Goal: Information Seeking & Learning: Learn about a topic

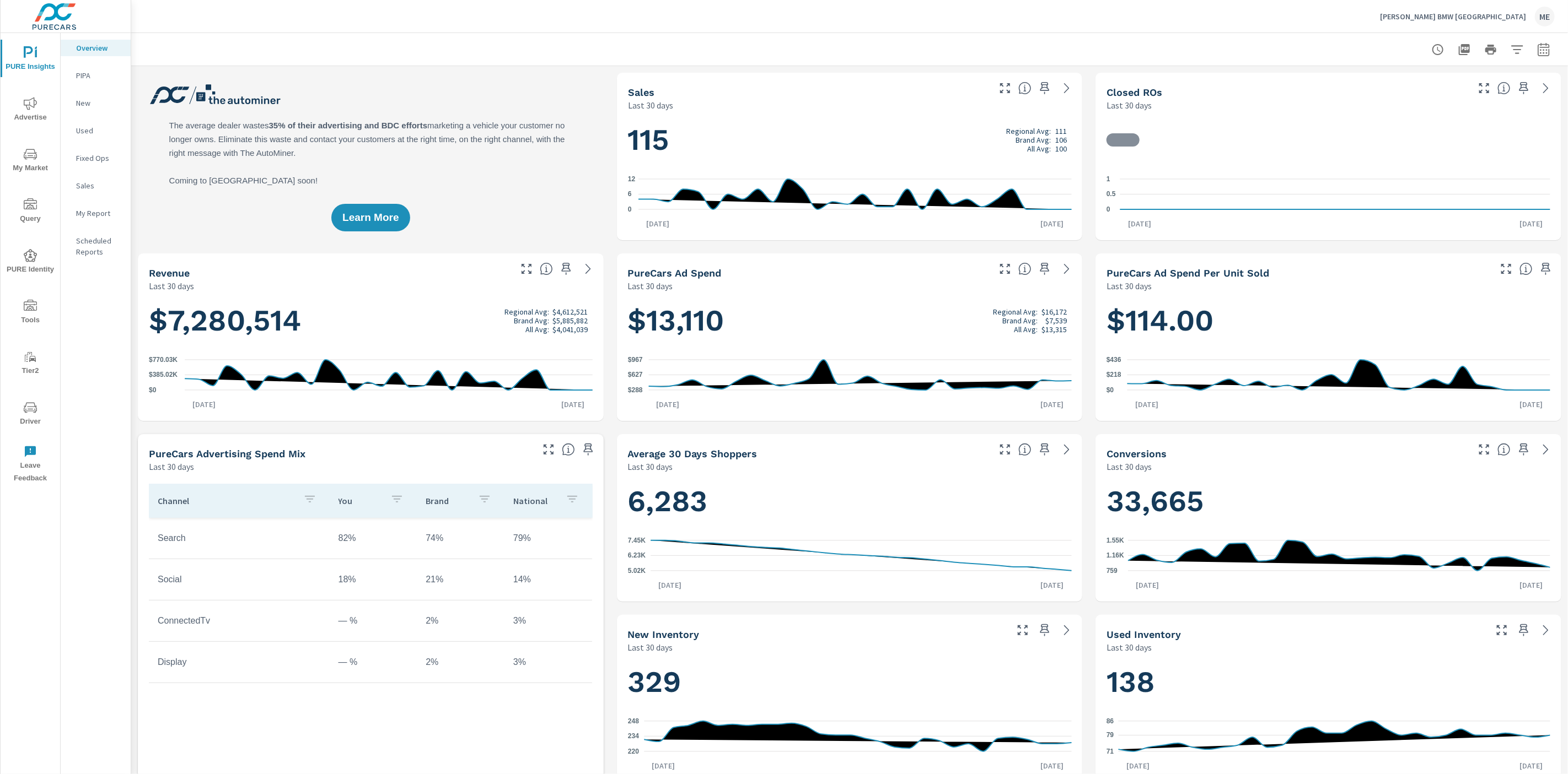
click at [23, 165] on span "My Market" at bounding box center [29, 161] width 53 height 27
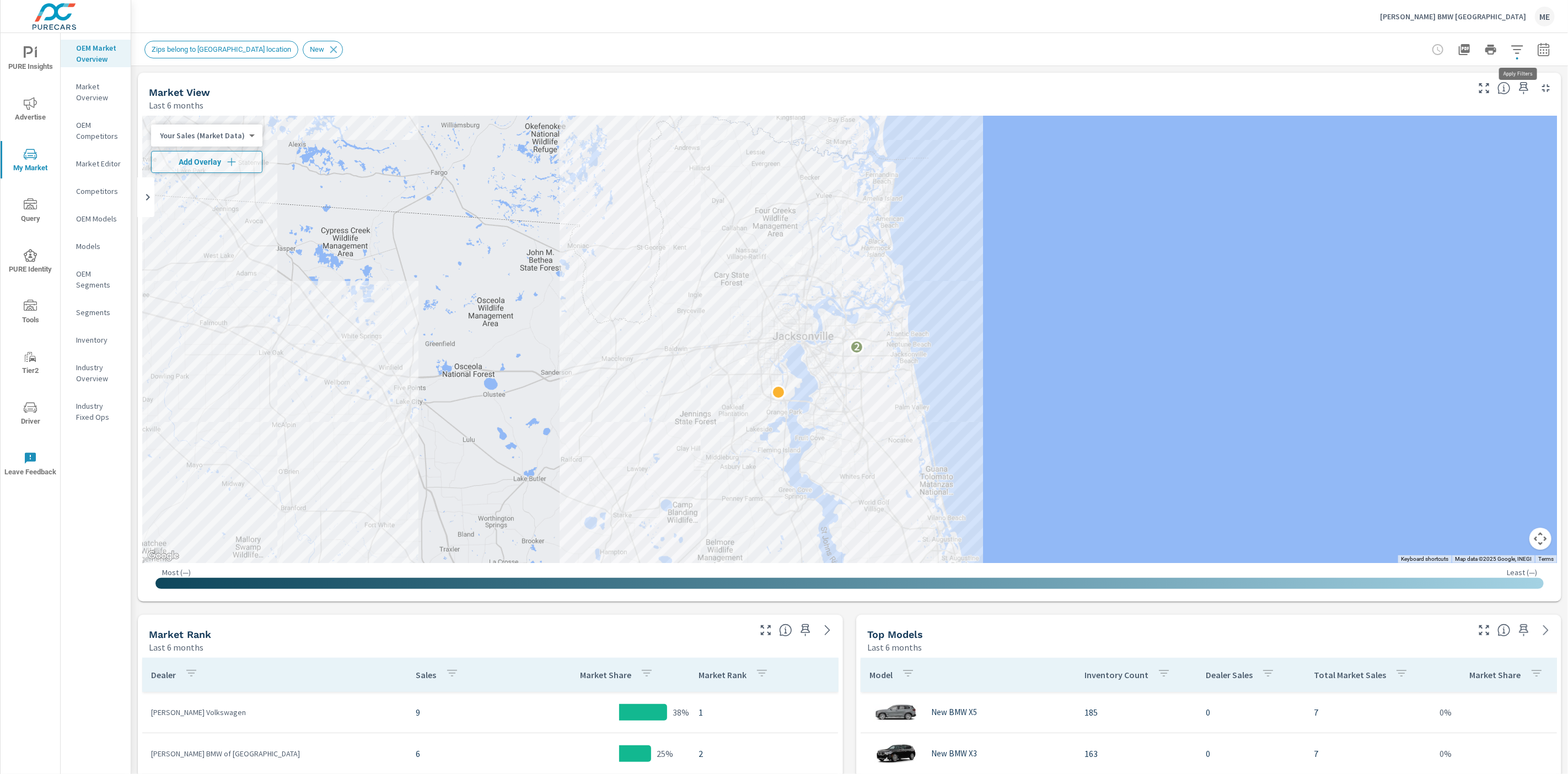
click at [1513, 44] on icon "button" at bounding box center [1516, 49] width 13 height 13
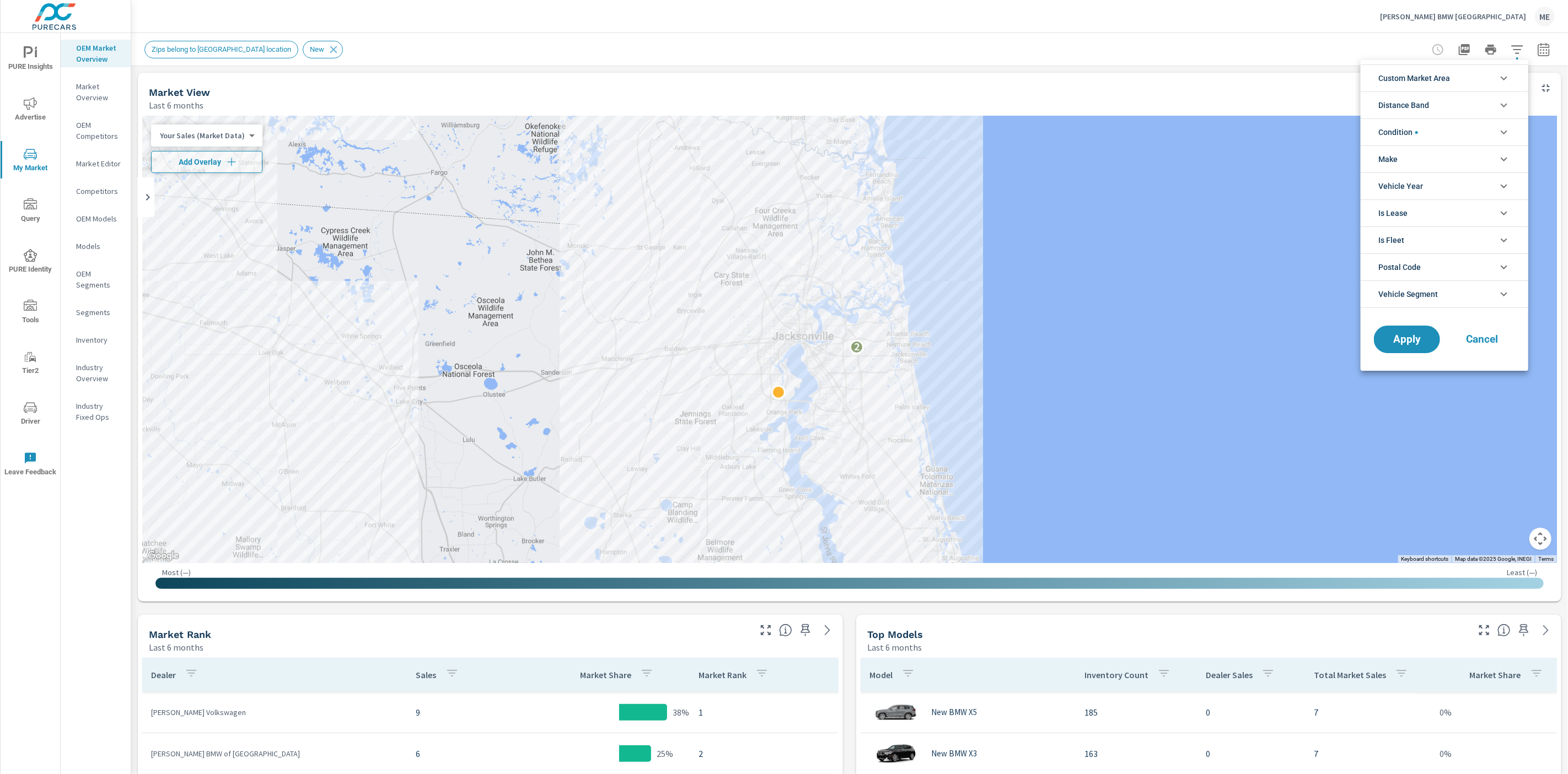
click at [851, 626] on div at bounding box center [784, 387] width 1568 height 774
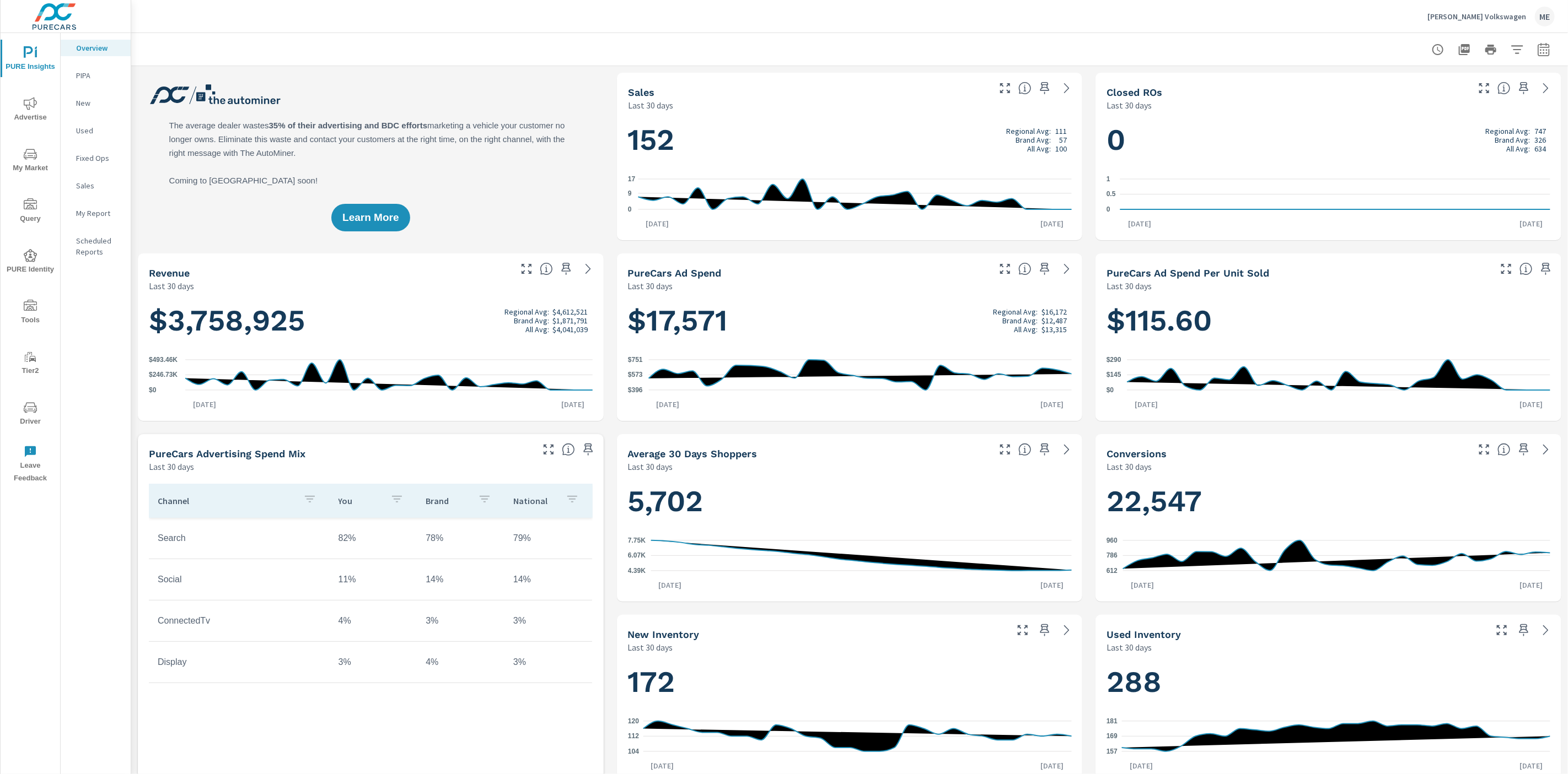
click at [28, 154] on icon "nav menu" at bounding box center [29, 154] width 13 height 13
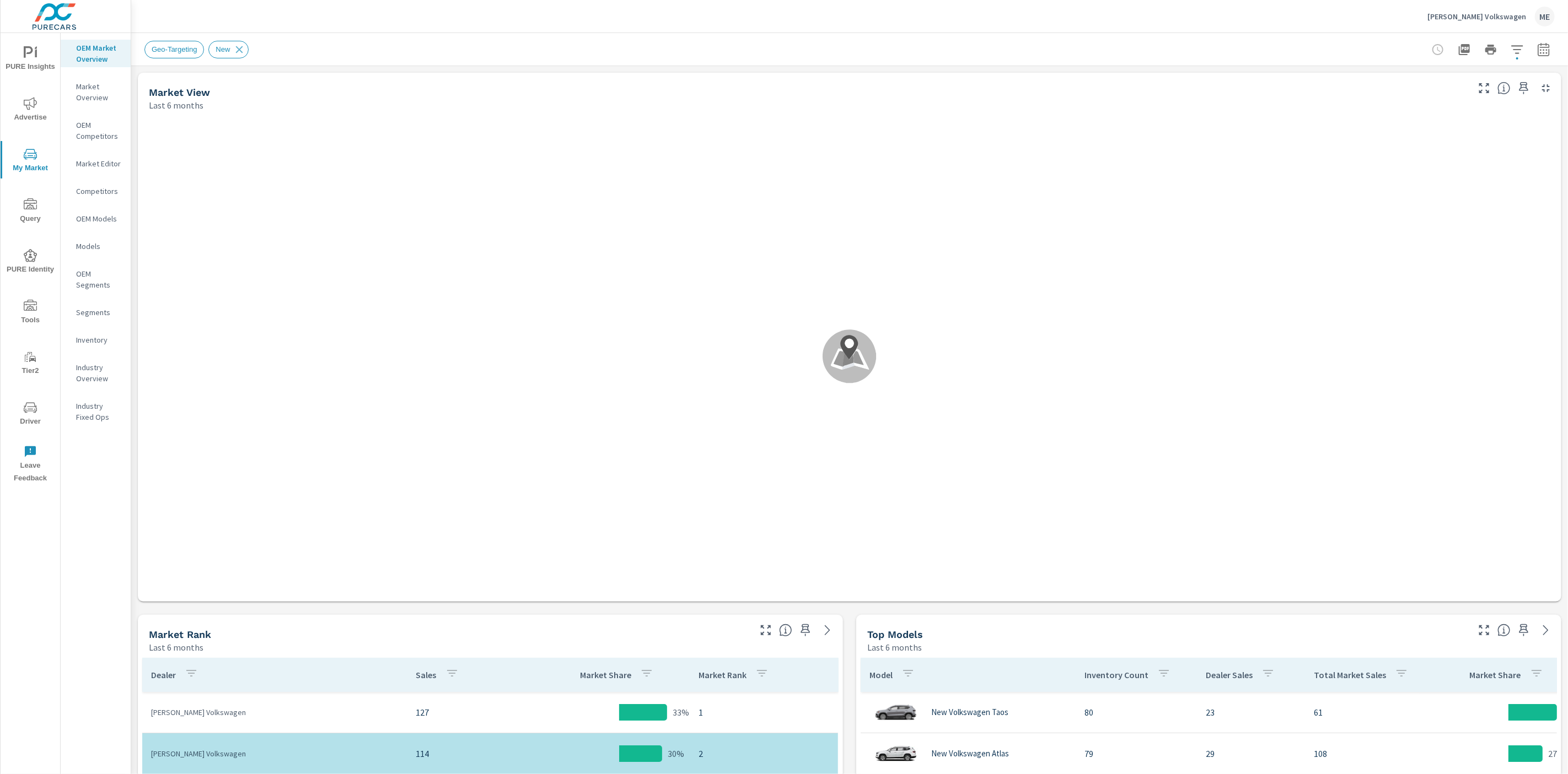
click at [845, 49] on div "Geo-Targeting New" at bounding box center [772, 49] width 1255 height 17
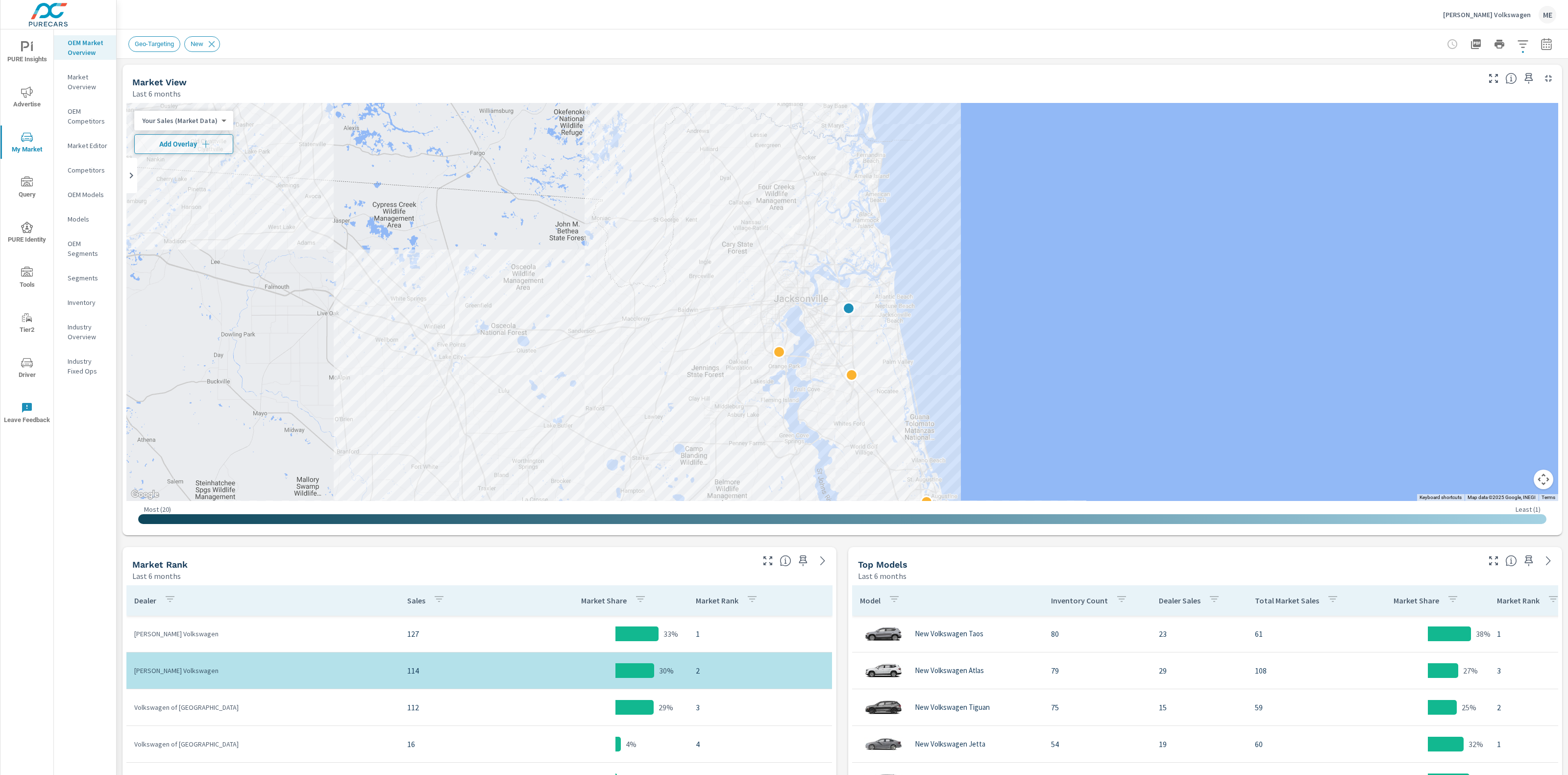
click at [753, 72] on div "Market View Last 6 months" at bounding box center [802, 82] width 1359 height 35
click at [1393, 44] on icon "button" at bounding box center [1522, 44] width 10 height 8
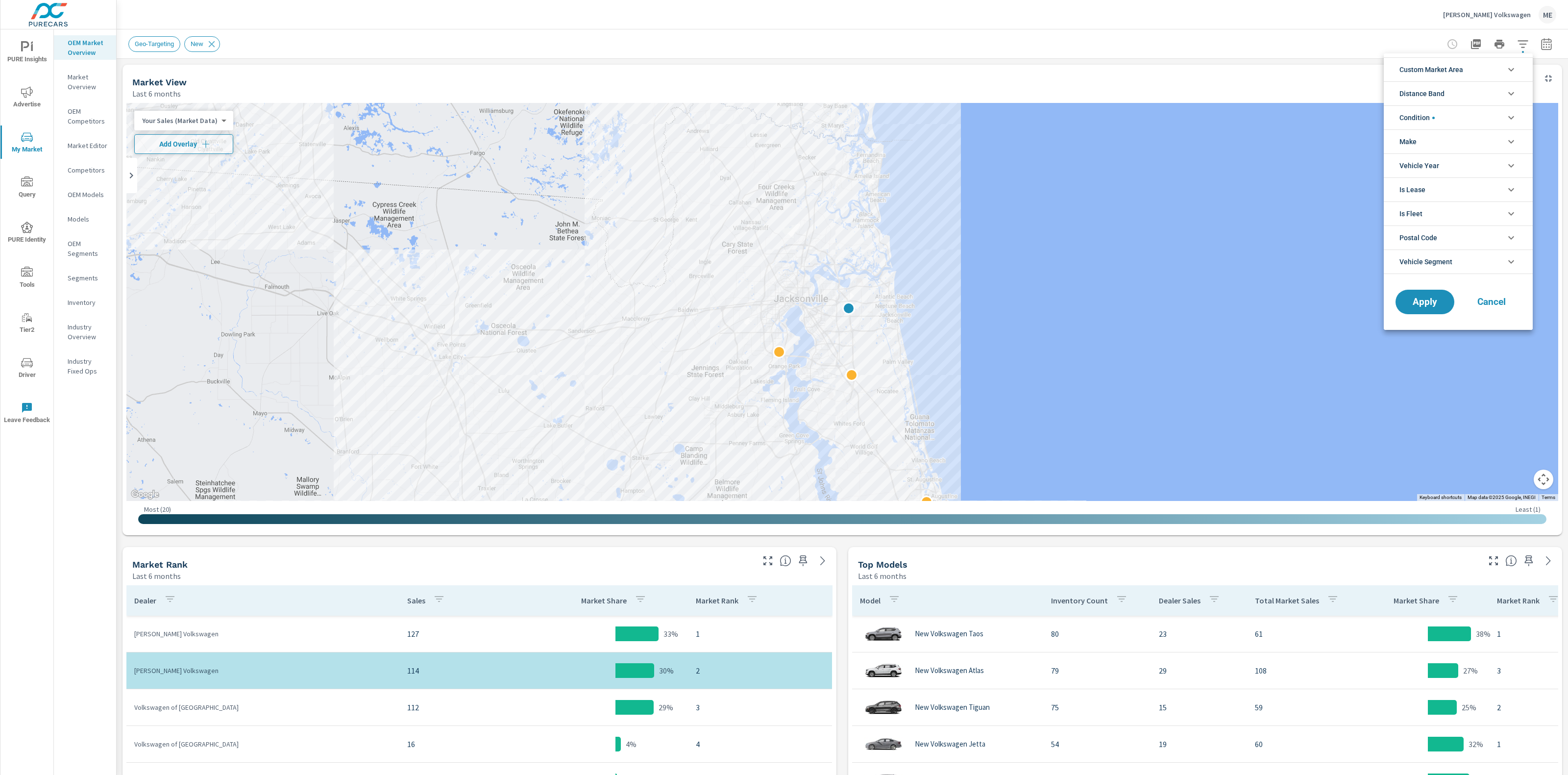
drag, startPoint x: 1463, startPoint y: 69, endPoint x: 1461, endPoint y: 78, distance: 9.2
click at [1393, 69] on span "Custom Market Area" at bounding box center [1431, 69] width 64 height 24
click at [1393, 133] on span "Distance Band" at bounding box center [1422, 138] width 45 height 24
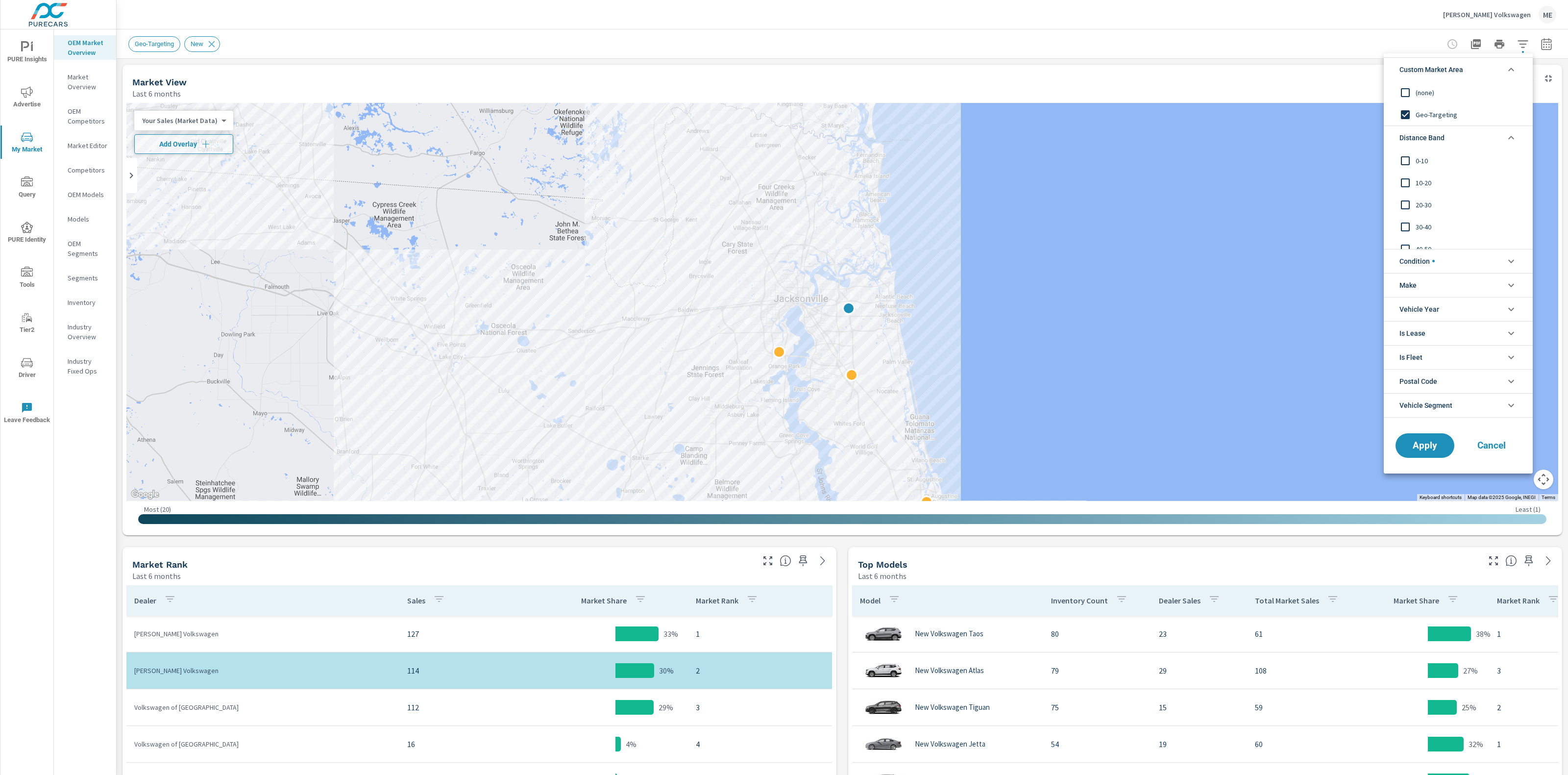
click at [1393, 91] on span "(none)" at bounding box center [1469, 92] width 107 height 12
click at [1393, 159] on span "0-10" at bounding box center [1469, 160] width 107 height 12
click at [1393, 177] on span "10-20" at bounding box center [1469, 183] width 107 height 12
click at [1393, 206] on span "20-30" at bounding box center [1469, 204] width 107 height 12
click at [1393, 203] on span "20-30" at bounding box center [1469, 204] width 107 height 12
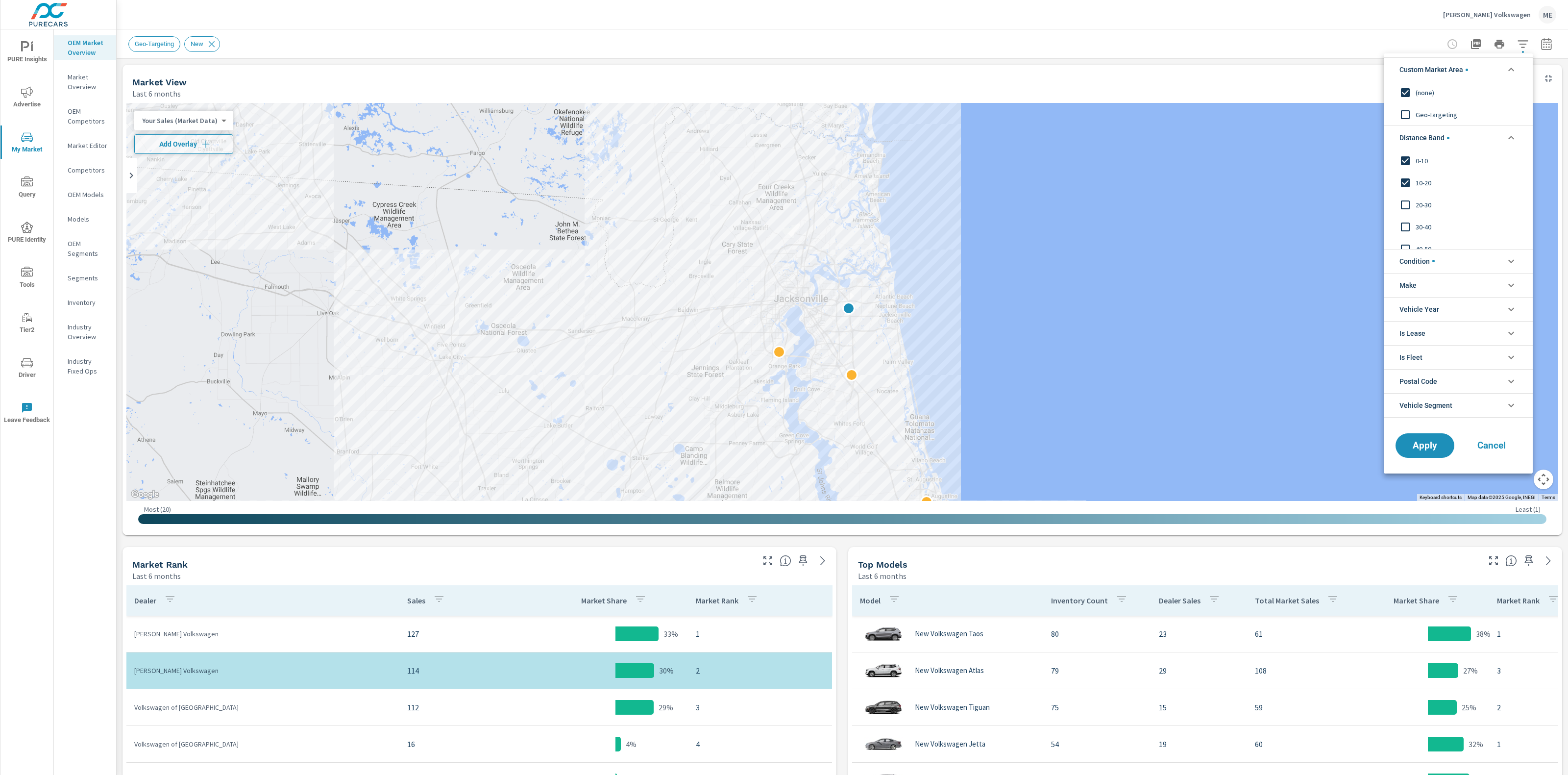
click at [1393, 263] on span "Condition" at bounding box center [1417, 261] width 35 height 24
click at [1393, 346] on li "Make" at bounding box center [1458, 351] width 149 height 24
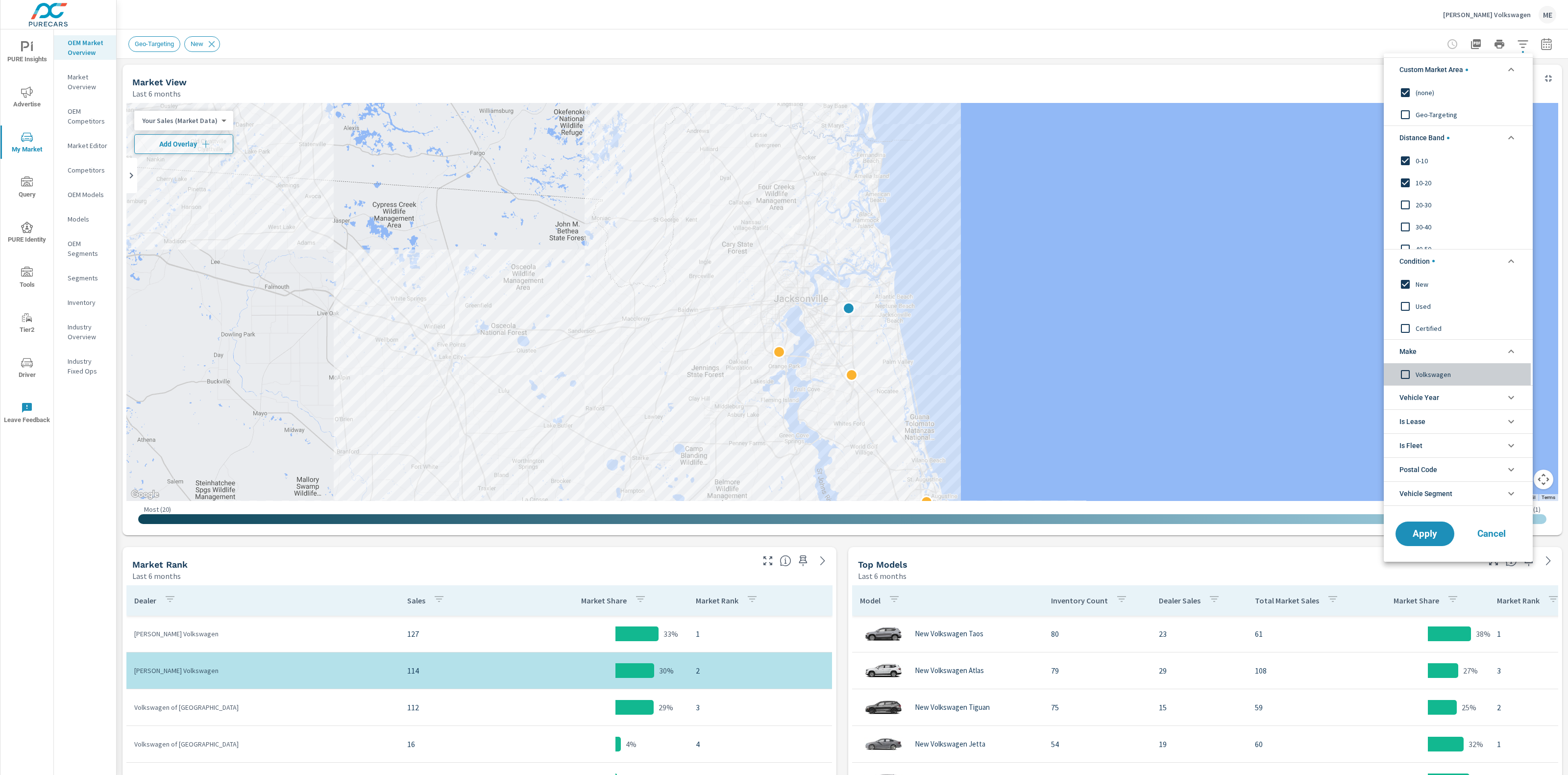
click at [1393, 374] on span "Volkswagen" at bounding box center [1469, 374] width 107 height 12
click at [1393, 535] on span "Apply" at bounding box center [1425, 534] width 40 height 9
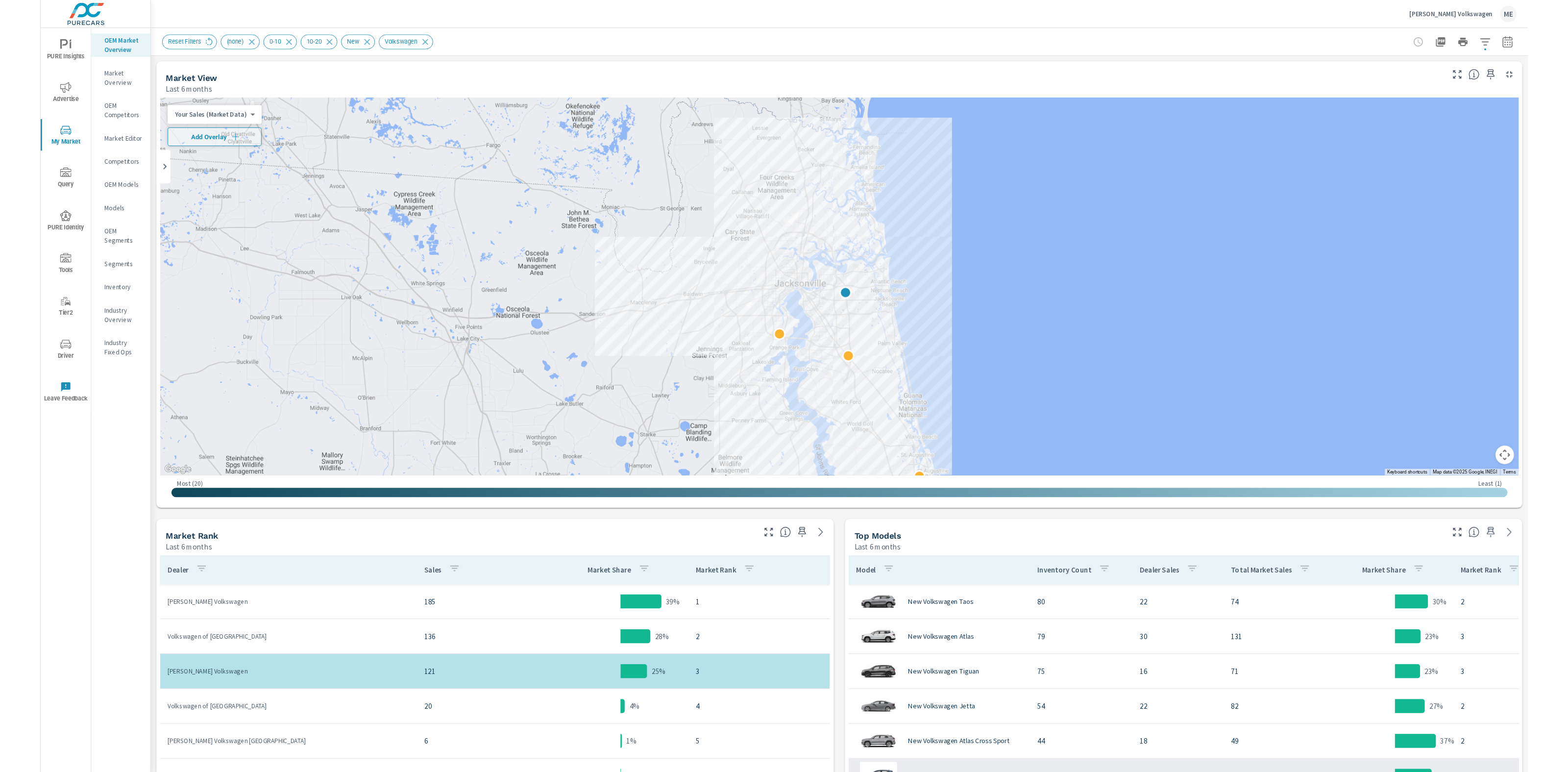
scroll to position [8, 0]
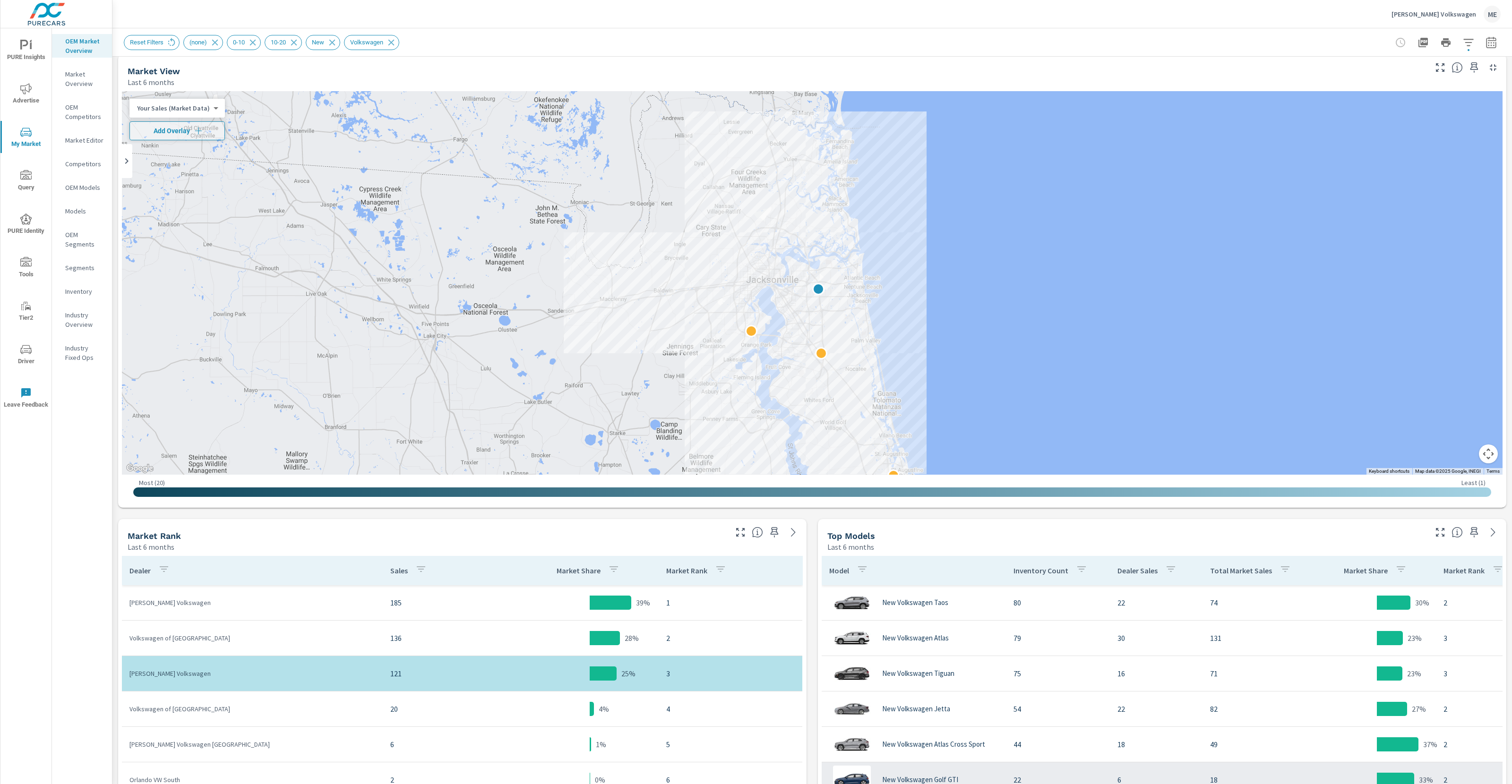
drag, startPoint x: 1349, startPoint y: 779, endPoint x: 1345, endPoint y: 784, distance: 6.4
click at [1343, 663] on tr "New Volkswagen Golf GTI 22 6 18 33% 2" at bounding box center [1175, 780] width 707 height 36
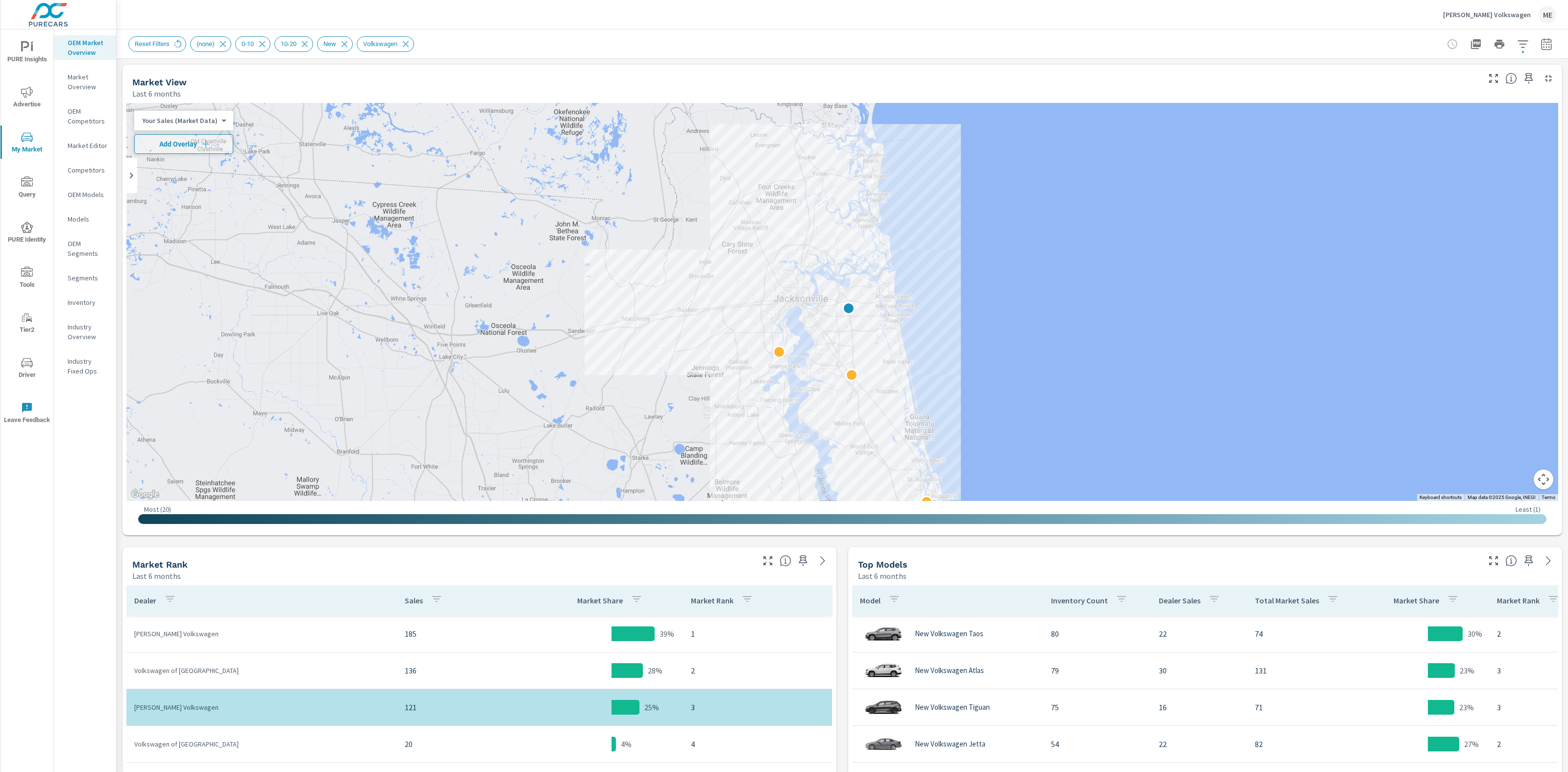
click at [787, 71] on div "Market View Last 6 months" at bounding box center [802, 82] width 1359 height 35
drag, startPoint x: 918, startPoint y: 280, endPoint x: 921, endPoint y: 285, distance: 5.8
click at [921, 285] on div at bounding box center [842, 302] width 1432 height 398
click at [846, 544] on div "Market View Last 6 months ← Move left → Move right ↑ Move up ↓ Move down + Zoom…" at bounding box center [842, 702] width 1452 height 1287
click at [853, 548] on div "Top Models Last 6 months" at bounding box center [1164, 564] width 634 height 35
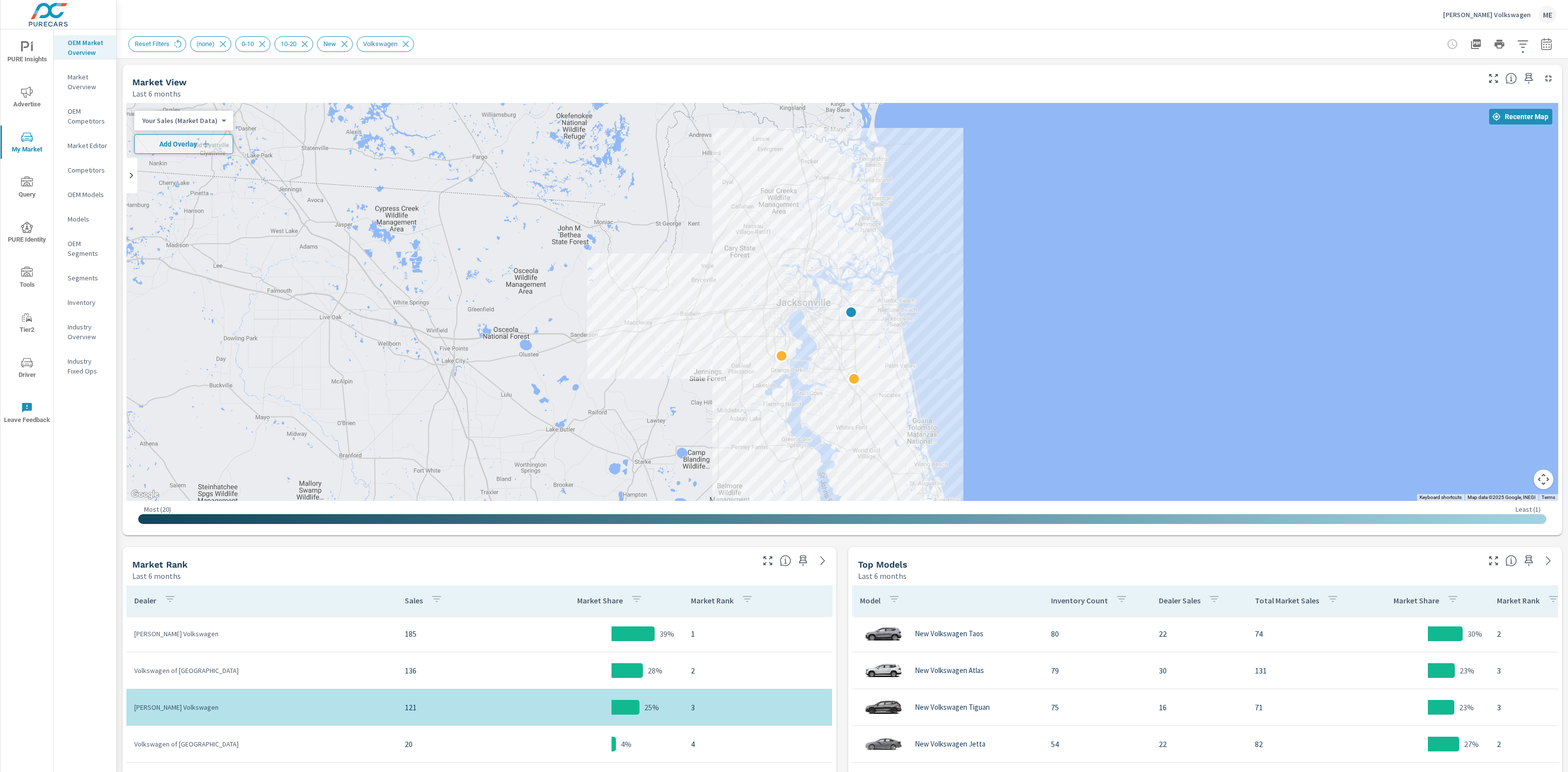
click at [839, 544] on div "Market View Last 6 months ← Move left → Move right ↑ Move up ↓ Move down + Zoom…" at bounding box center [842, 702] width 1452 height 1287
click at [154, 141] on span "Add Overlay" at bounding box center [183, 144] width 90 height 10
click at [654, 67] on div "Market View Last 6 months" at bounding box center [802, 82] width 1359 height 35
click at [662, 63] on div "Market View Last 6 months ← Move left → Move right ↑ Move up ↓ Move down + Zoom…" at bounding box center [842, 702] width 1452 height 1287
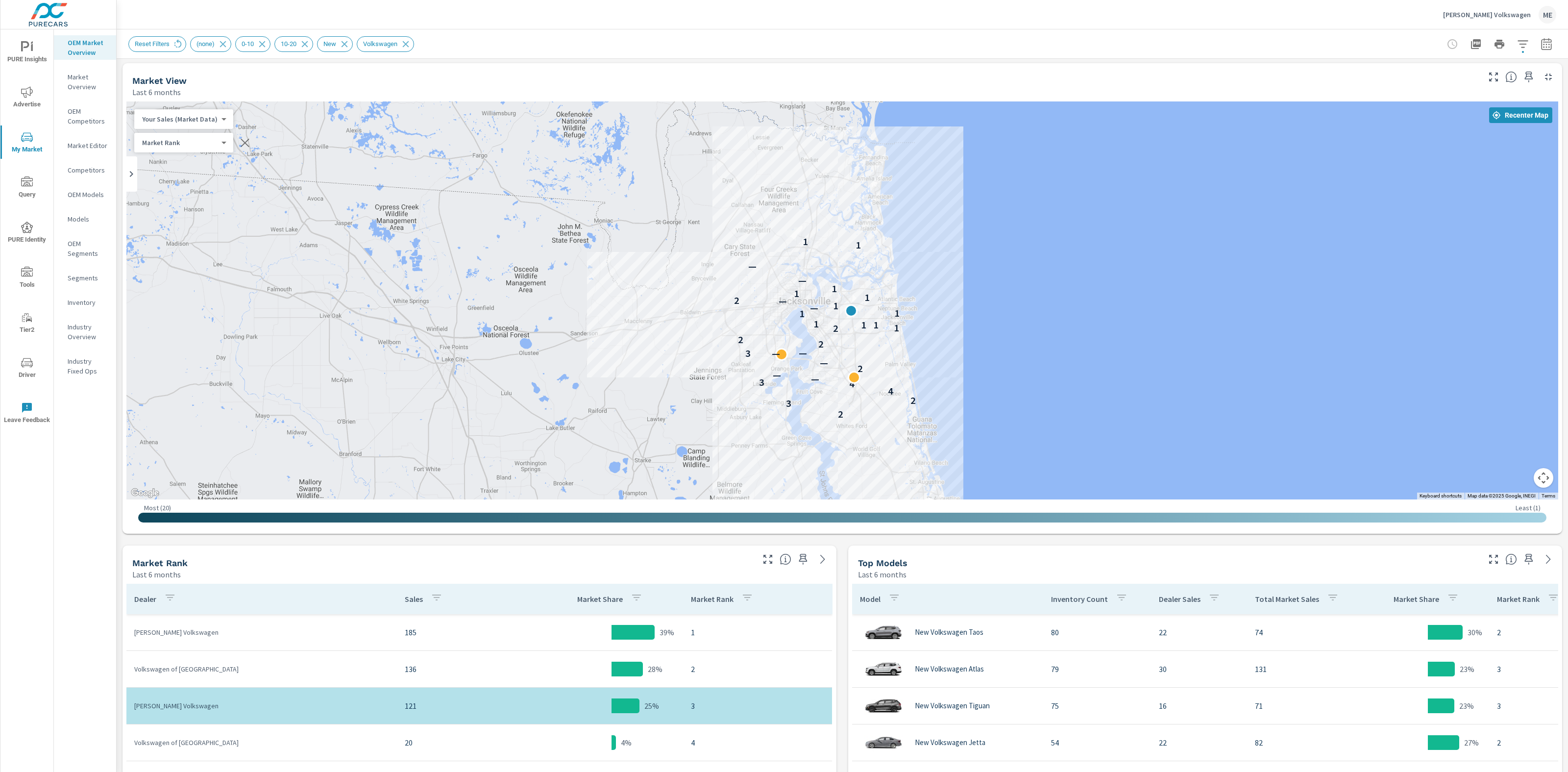
click at [1393, 45] on icon "button" at bounding box center [1546, 43] width 10 height 12
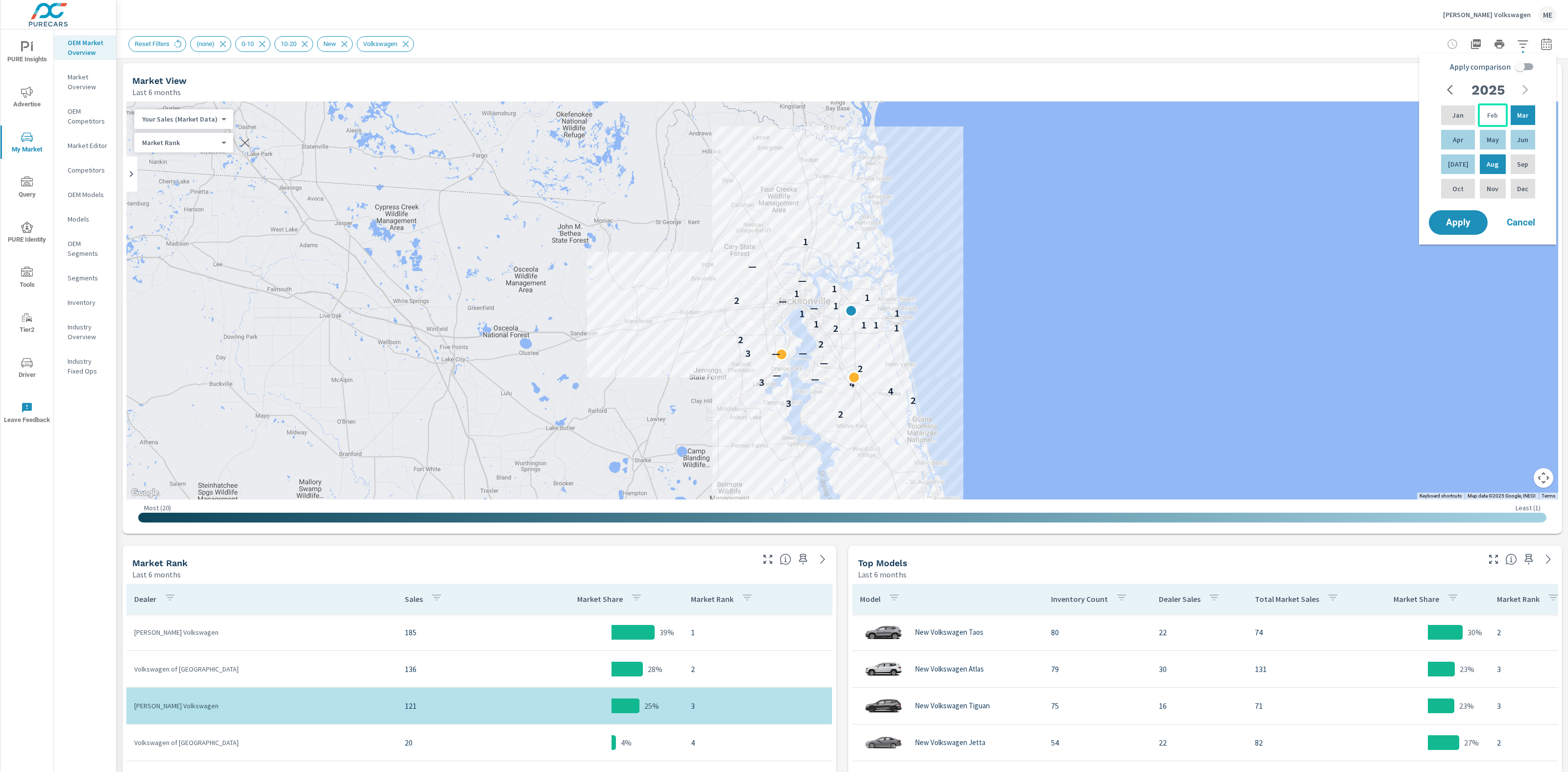
click at [1393, 112] on div "Feb" at bounding box center [1493, 115] width 29 height 24
click at [1393, 145] on div "May" at bounding box center [1493, 139] width 29 height 24
click at [1393, 160] on div "Jul" at bounding box center [1458, 164] width 38 height 24
click at [1393, 148] on div "May" at bounding box center [1493, 139] width 29 height 24
click at [1393, 65] on input "Apply comparison" at bounding box center [1519, 66] width 56 height 18
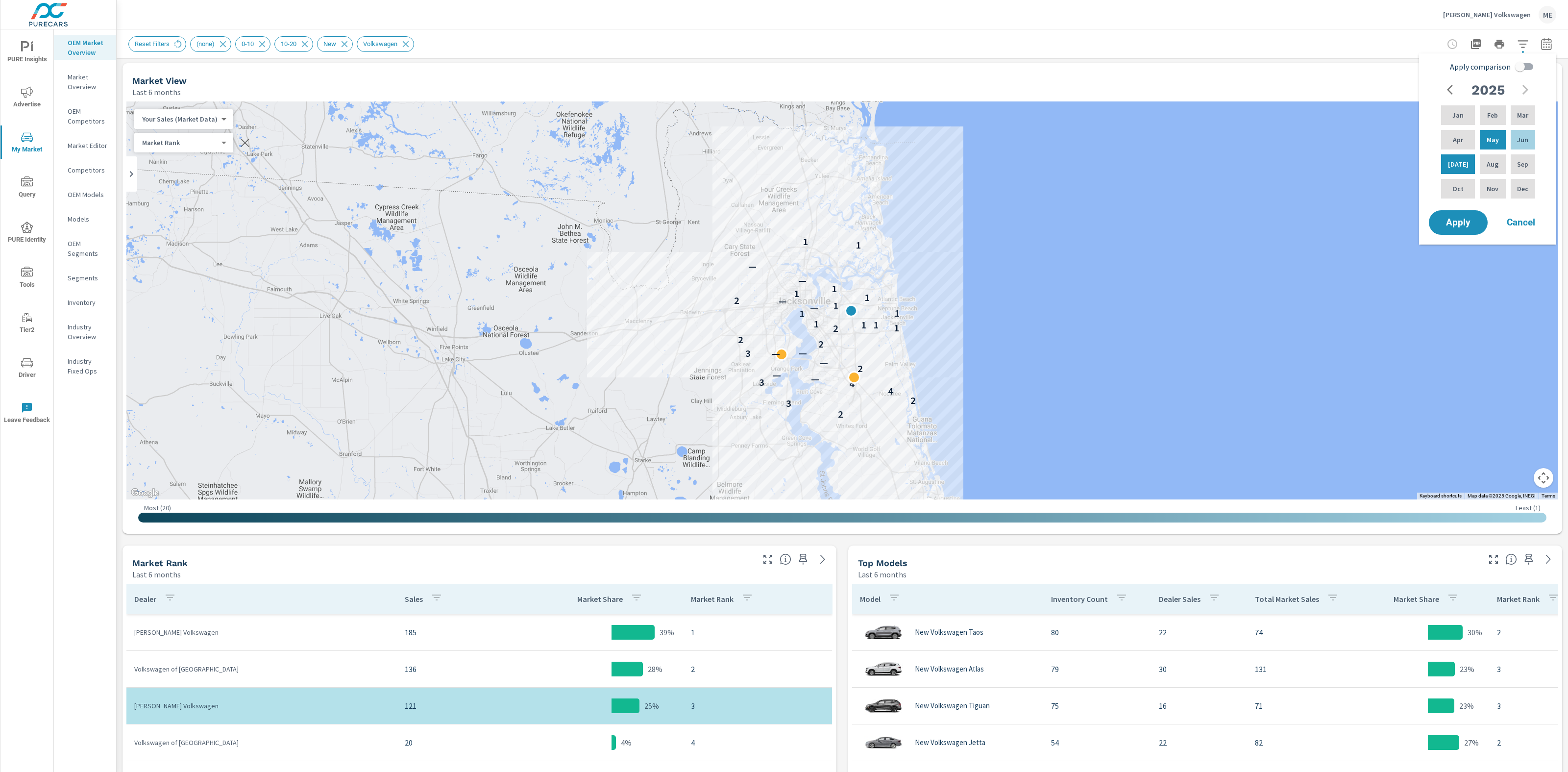
checkbox input "true"
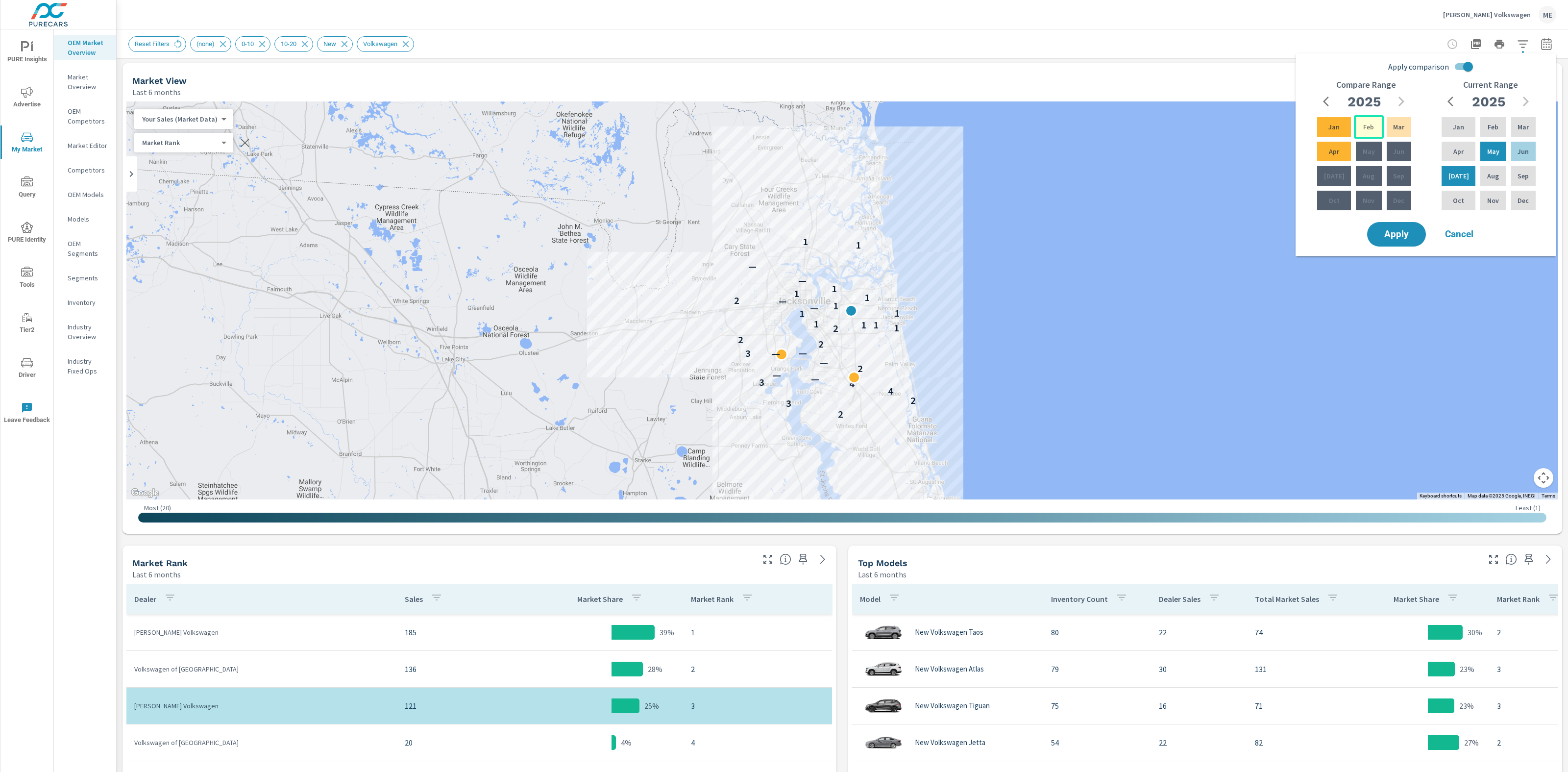
click at [1367, 129] on p "Feb" at bounding box center [1369, 126] width 11 height 10
click at [1335, 149] on p "Apr" at bounding box center [1334, 151] width 10 height 10
click at [1392, 233] on span "Apply" at bounding box center [1396, 234] width 40 height 9
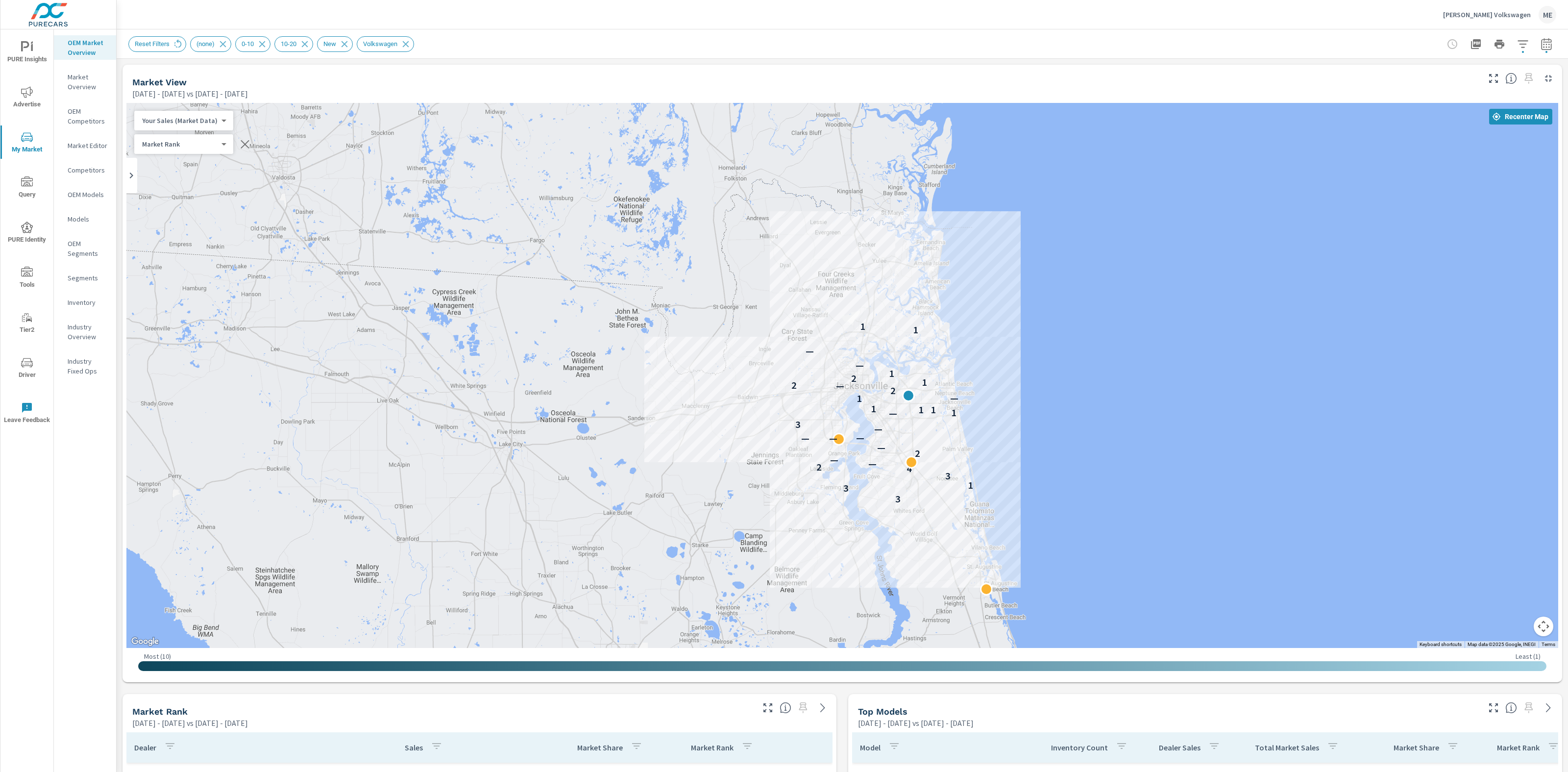
drag, startPoint x: 1033, startPoint y: 379, endPoint x: 1077, endPoint y: 387, distance: 44.7
click at [1077, 387] on div "3 3 1 3 4 2 — — 2 — — — — — 3 — 1 1 1 1 1 — 2 — 2 1 2 1 — — 1 1" at bounding box center [842, 376] width 1432 height 545
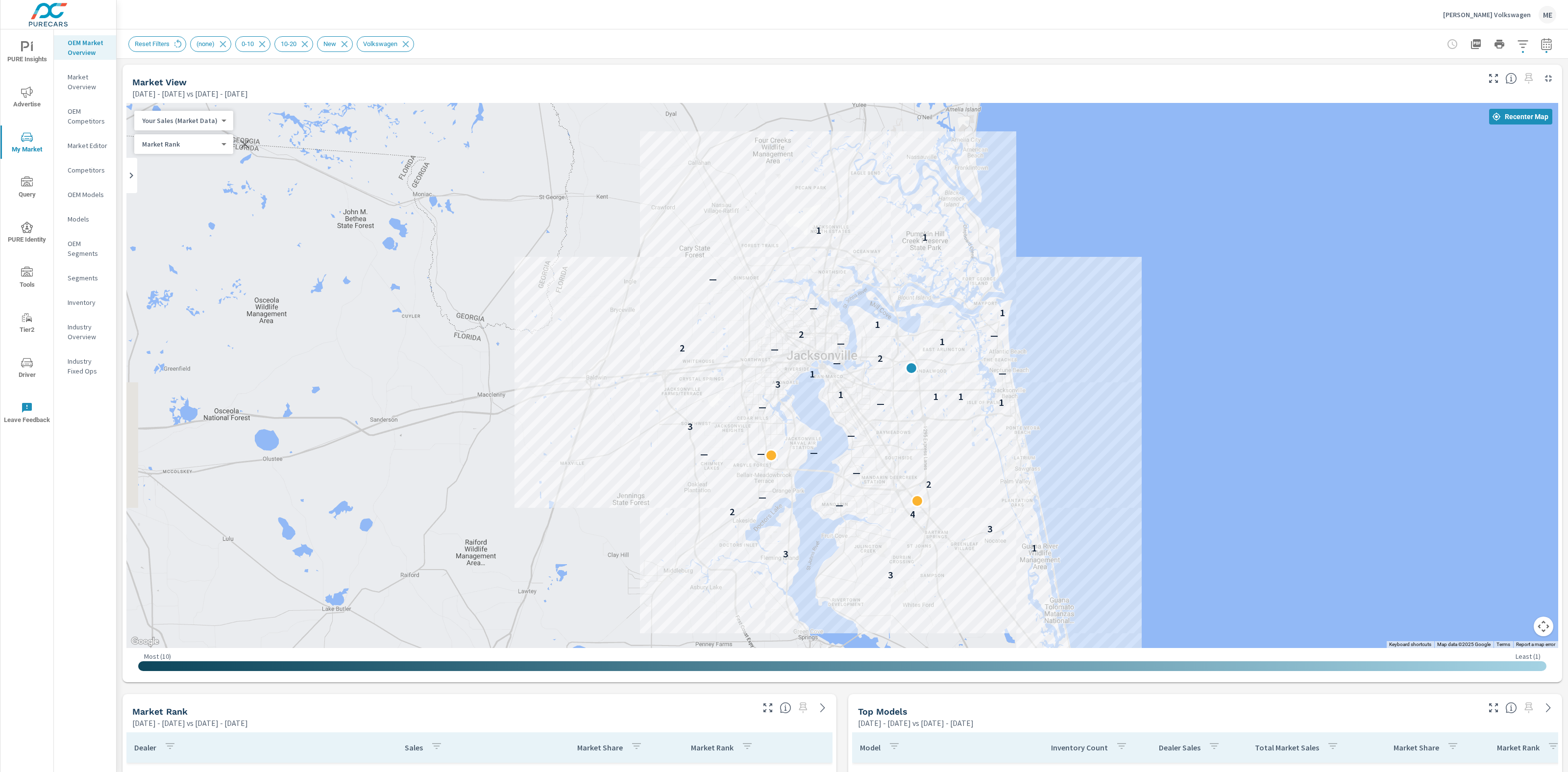
click at [1121, 411] on div "3 3 1 3 4 2 — — 2 — — — — — 3 — — 1 1 1 1 3 1 — — 2 — 2 — 1 — 2 1 1 — — 1 1" at bounding box center [1593, 723] width 1255 height 706
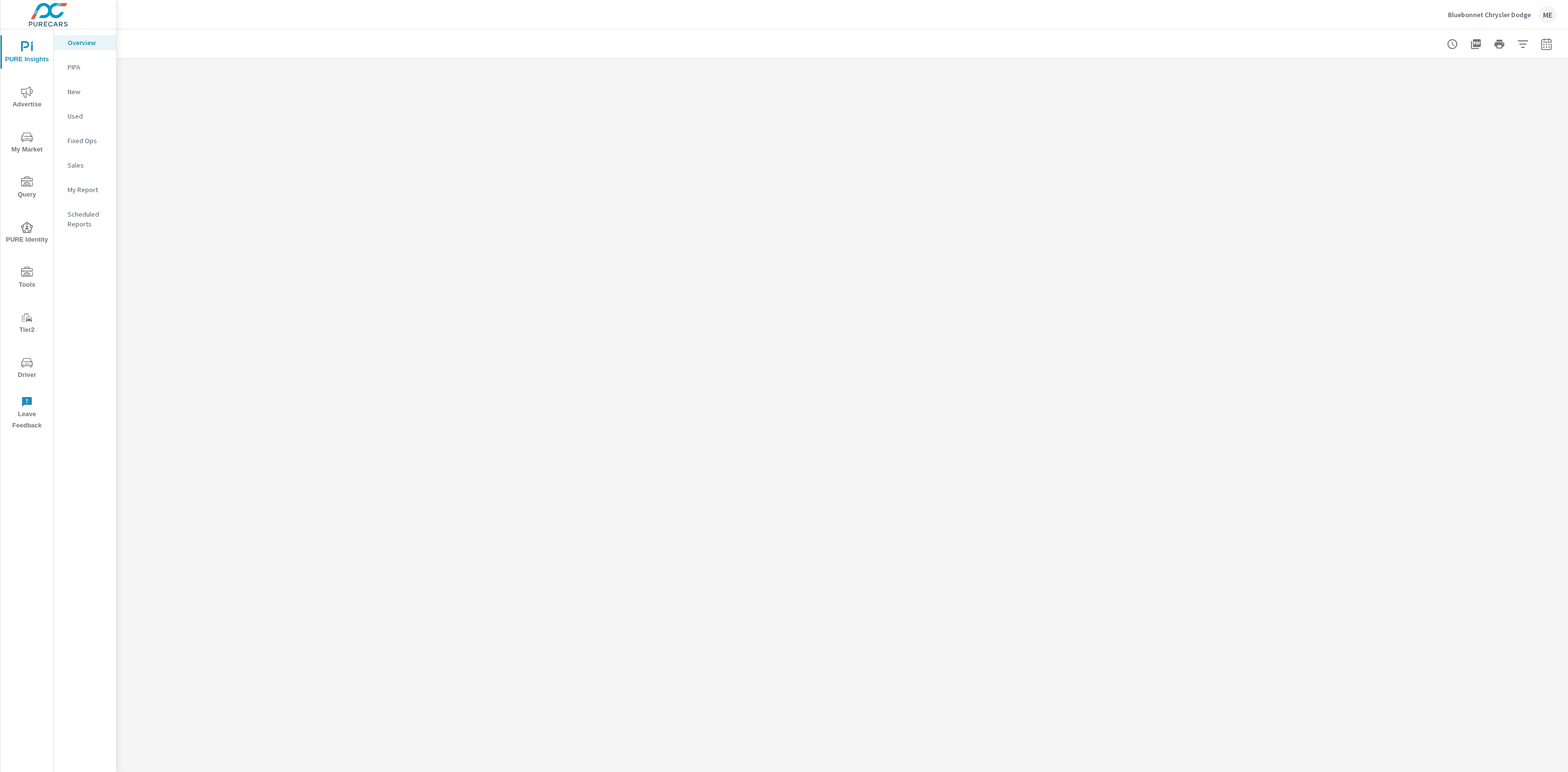
scroll to position [2, 0]
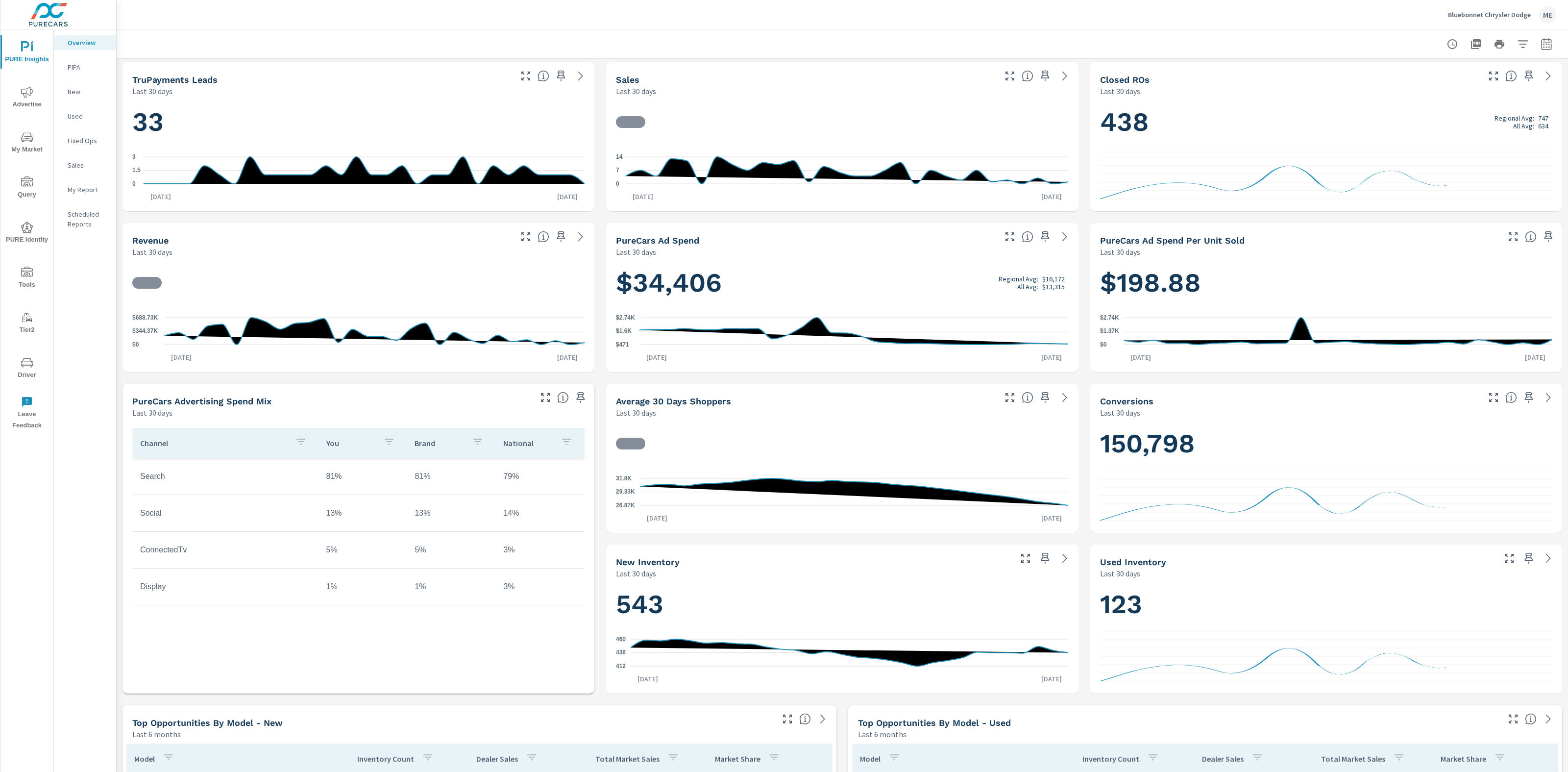
click at [881, 18] on div "Bluebonnet Chrysler Dodge ME" at bounding box center [843, 15] width 1428 height 29
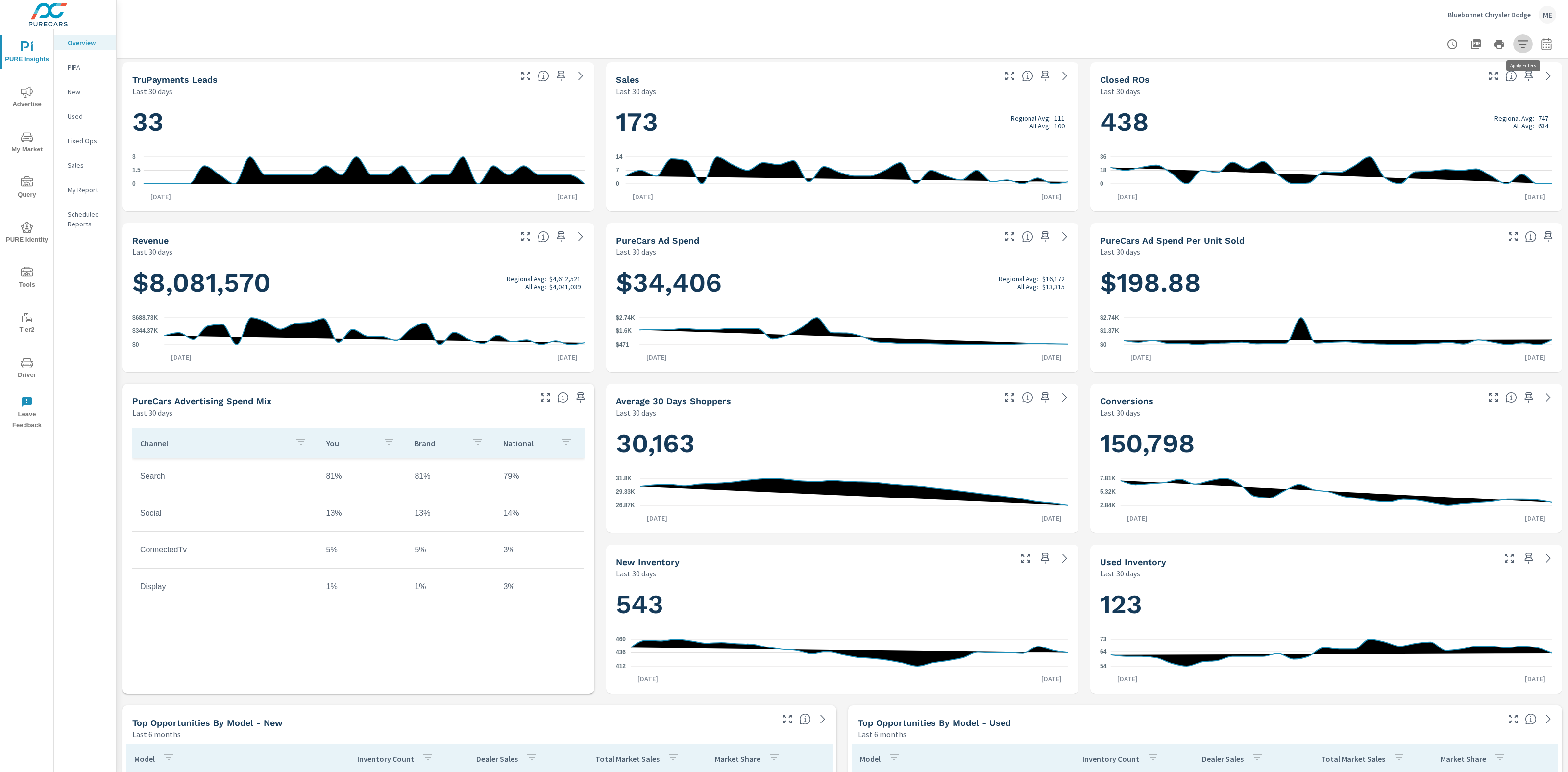
click at [1531, 42] on button "button" at bounding box center [1523, 44] width 19 height 19
click at [1500, 20] on div at bounding box center [784, 386] width 1568 height 772
click at [1499, 15] on p "Bluebonnet Chrysler Dodge" at bounding box center [1489, 14] width 83 height 8
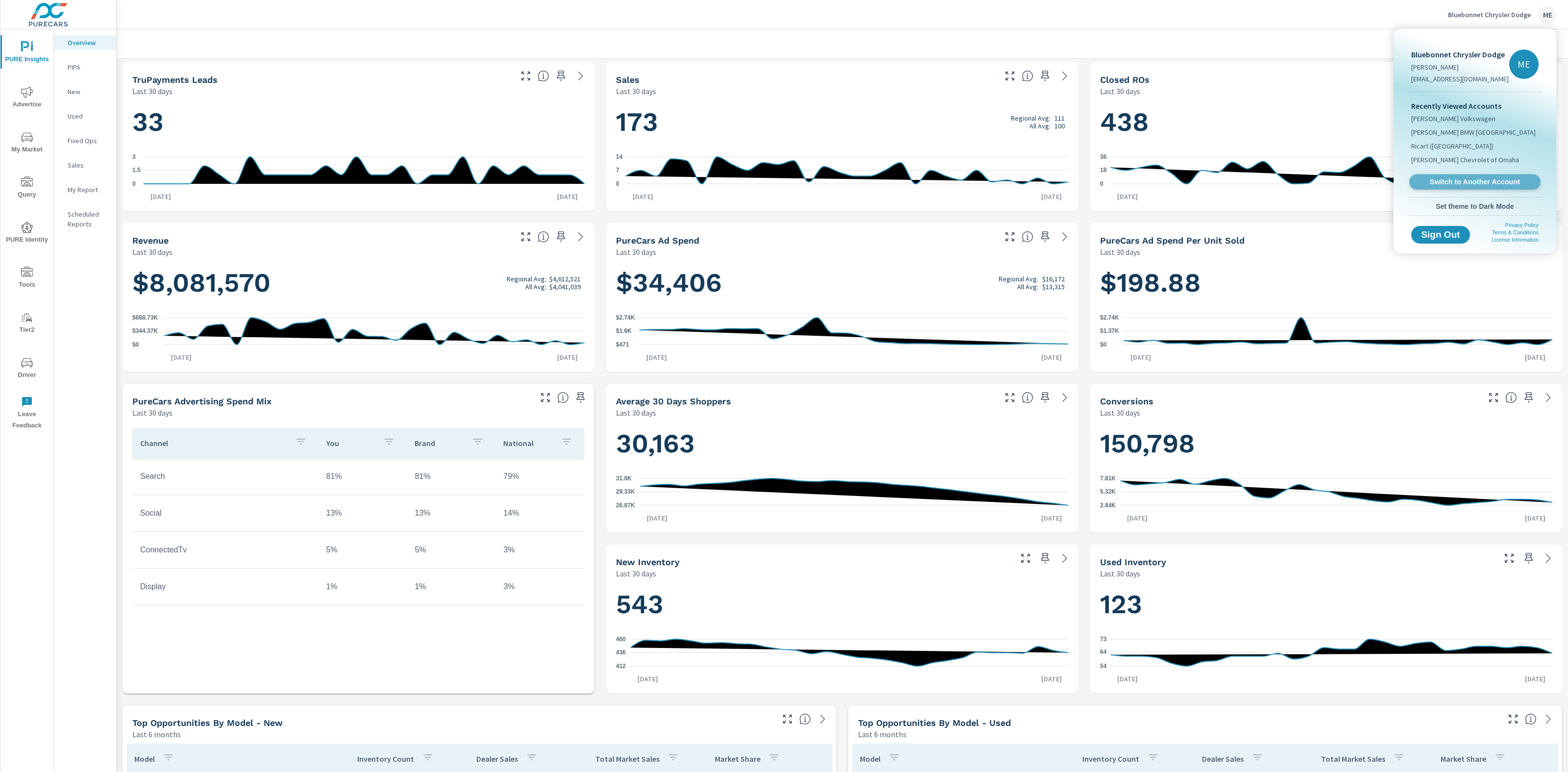
click at [1458, 186] on span "Switch to Another Account" at bounding box center [1475, 182] width 120 height 9
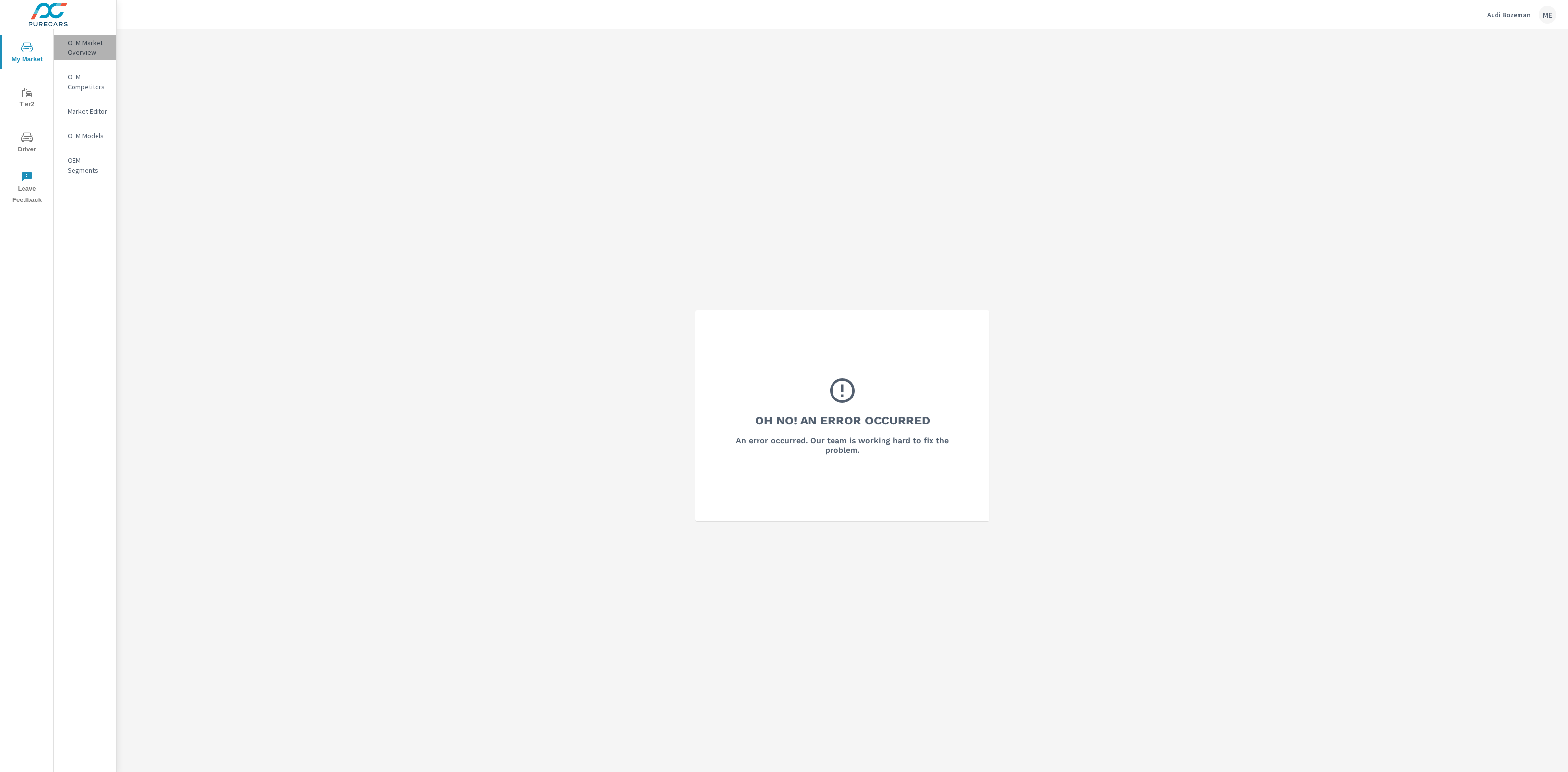
click at [99, 49] on p "OEM Market Overview" at bounding box center [88, 47] width 41 height 19
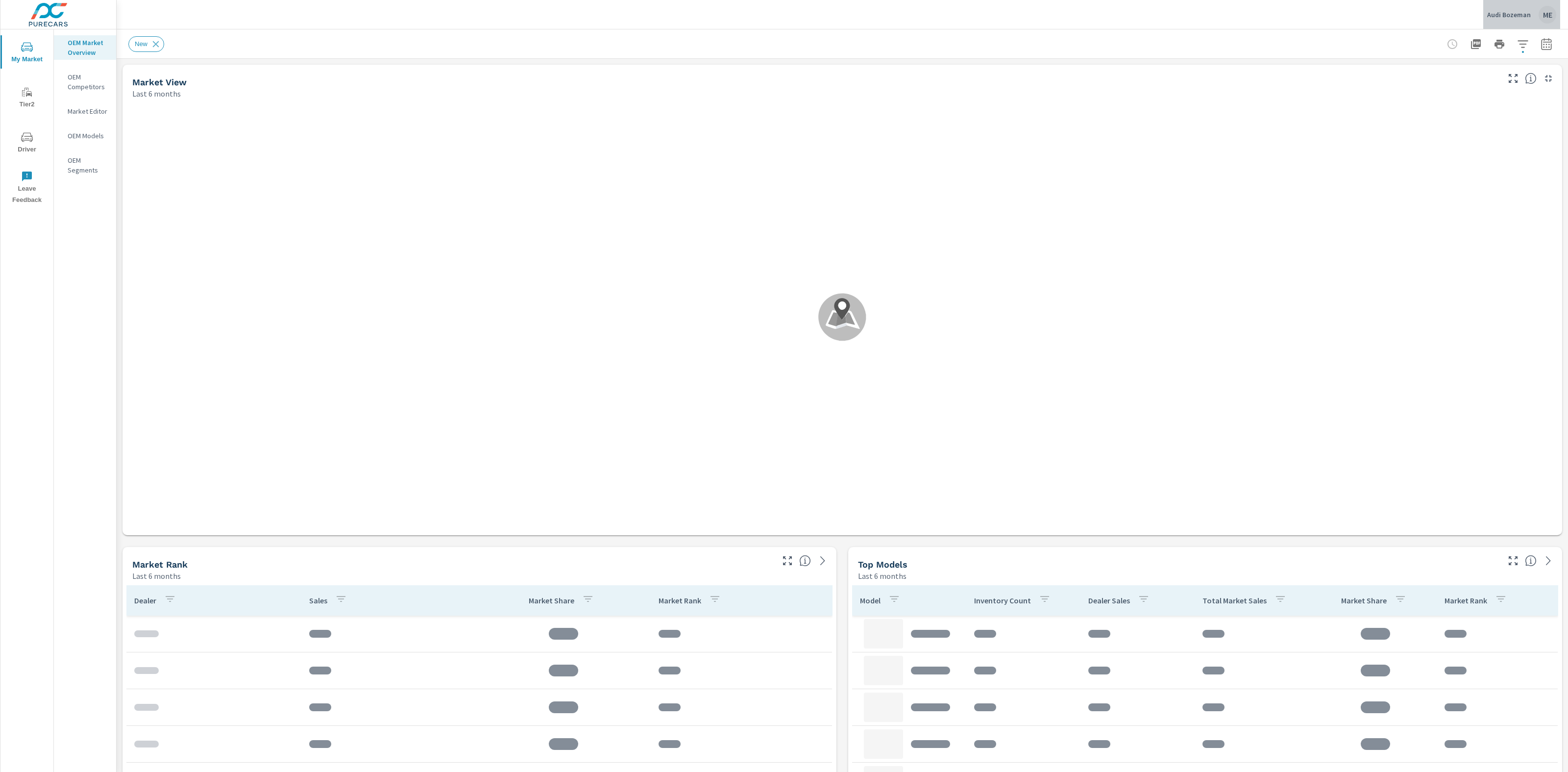
click at [1526, 19] on div "Audi Bozeman ME" at bounding box center [1522, 15] width 69 height 18
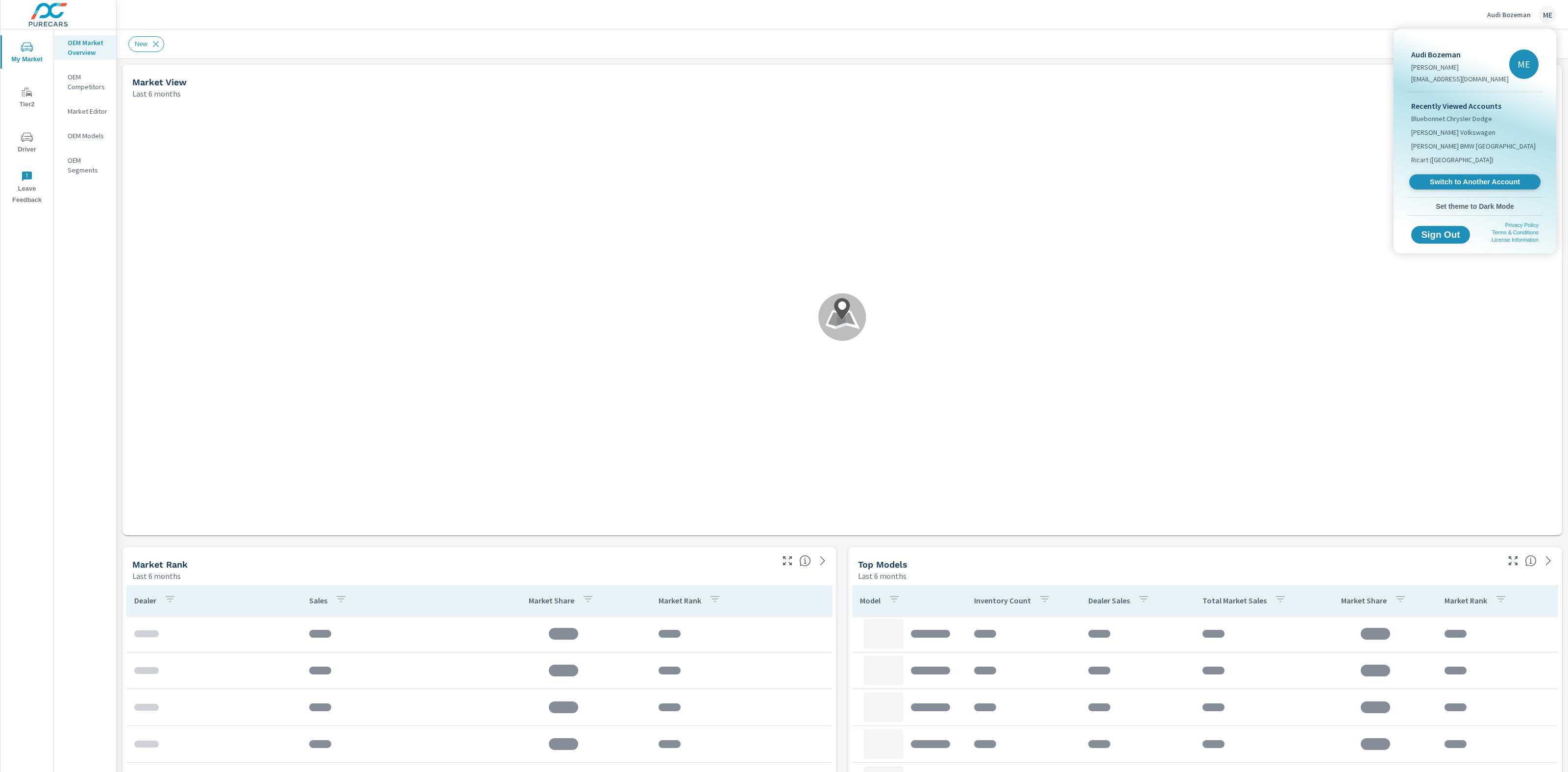
click at [1459, 180] on span "Switch to Another Account" at bounding box center [1475, 182] width 120 height 9
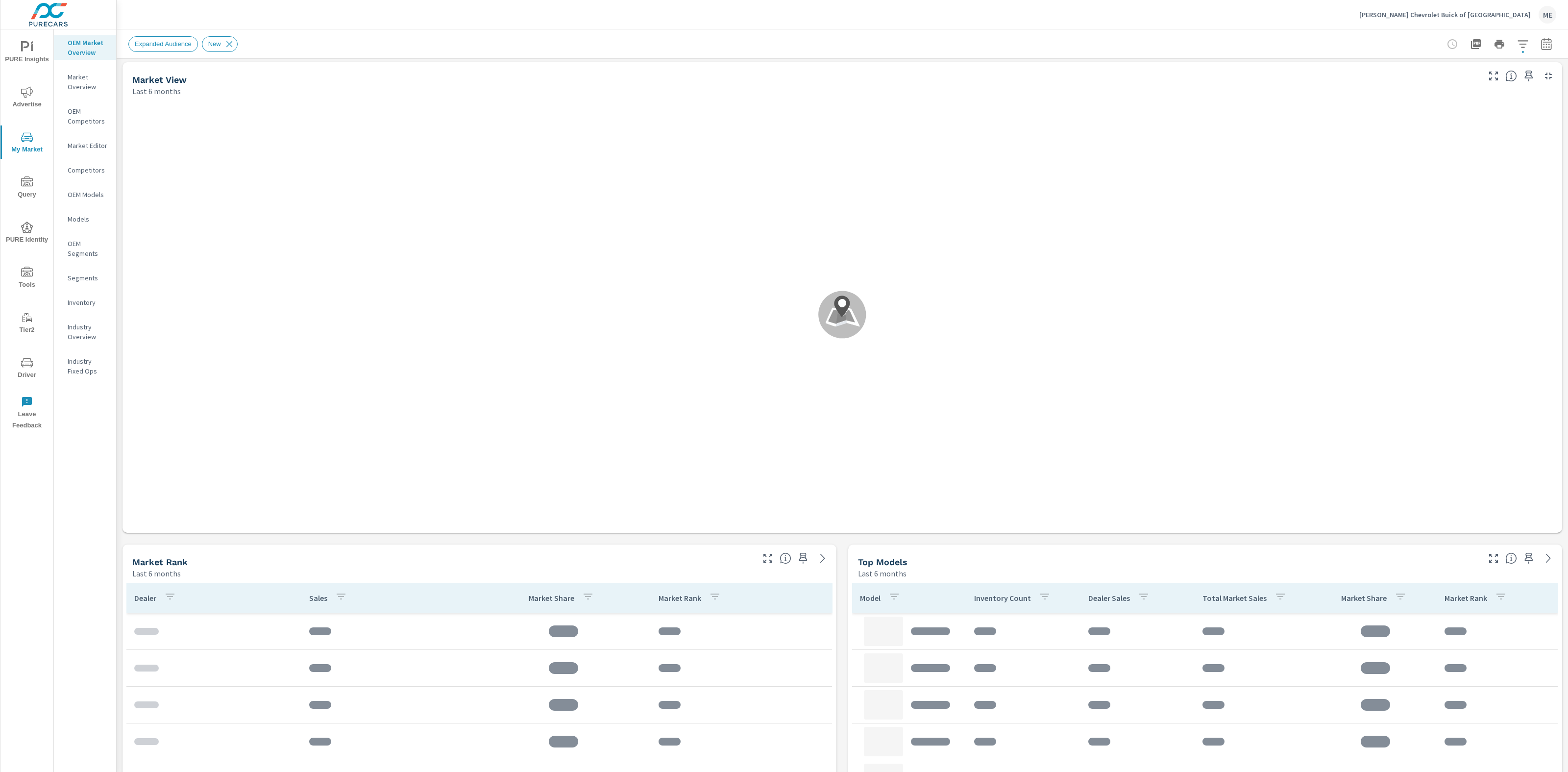
scroll to position [4, 0]
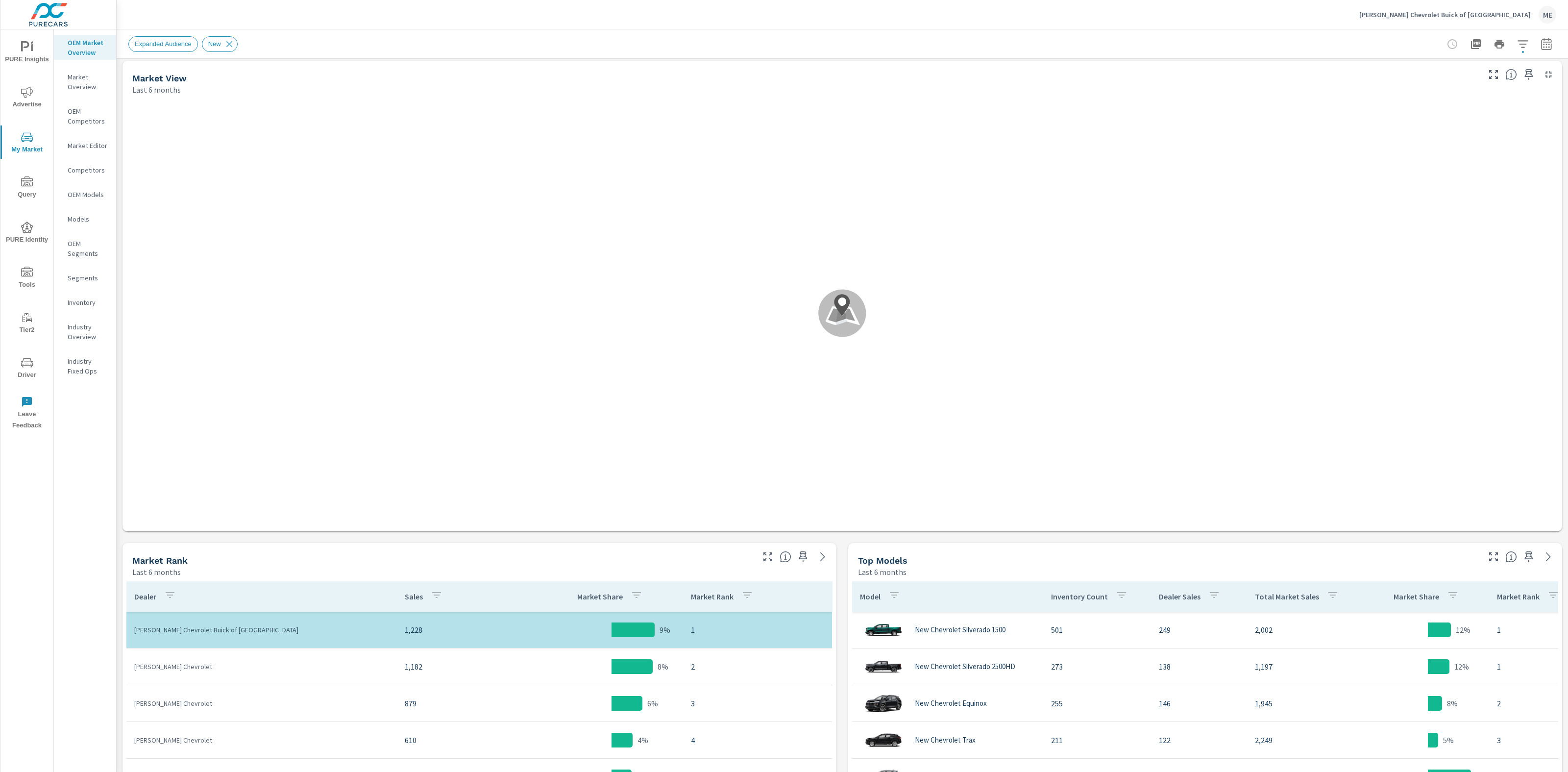
click at [846, 589] on div "Market View Last 6 months .map-bw_svg__st2{fill:#fdfefe}.map-bw_svg__st4{fill:#…" at bounding box center [842, 698] width 1452 height 1287
click at [844, 587] on div "Market View Last 6 months .map-bw_svg__st2{fill:#fdfefe}.map-bw_svg__st4{fill:#…" at bounding box center [842, 698] width 1452 height 1287
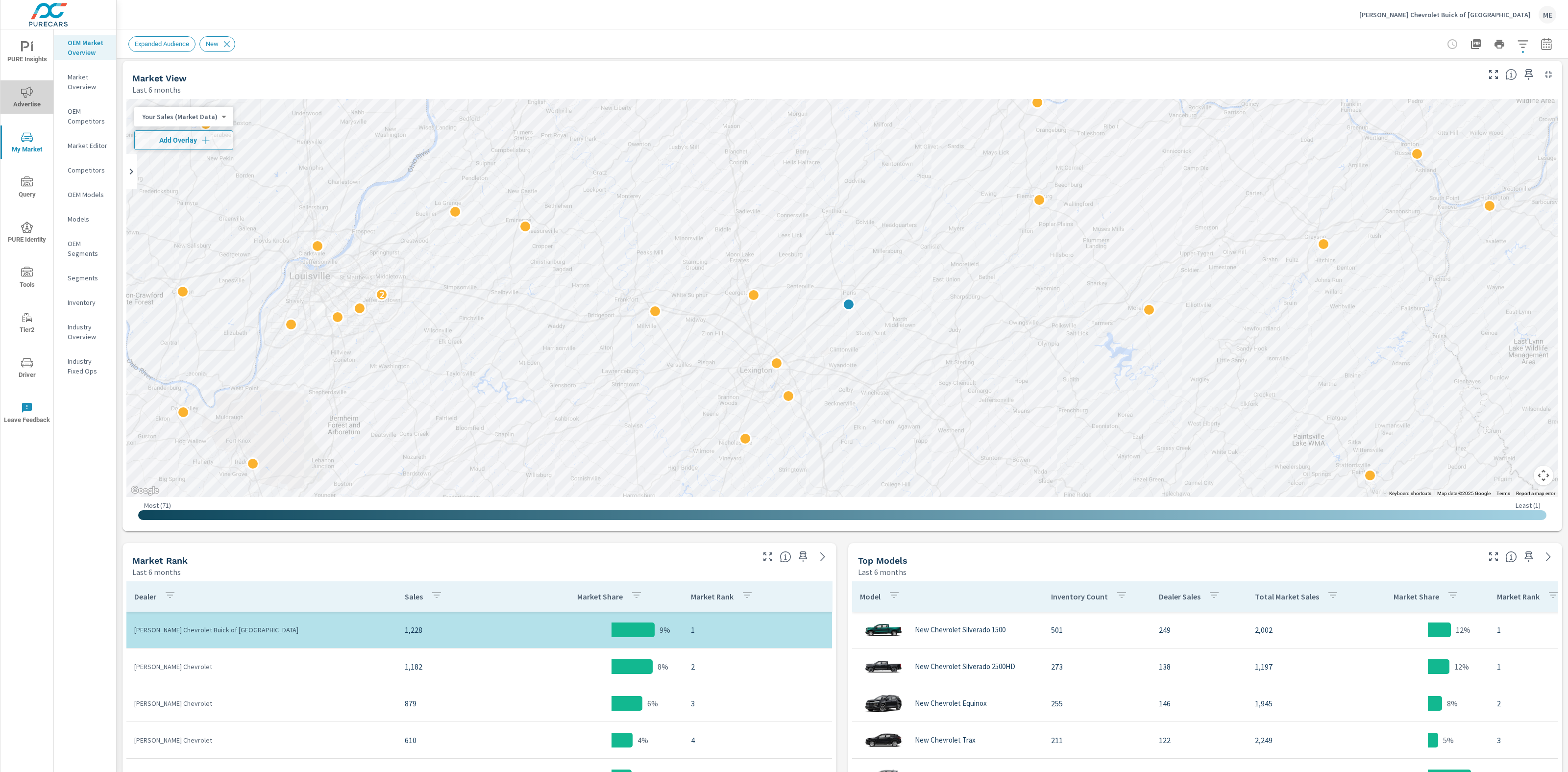
click at [23, 92] on icon "nav menu" at bounding box center [26, 92] width 12 height 12
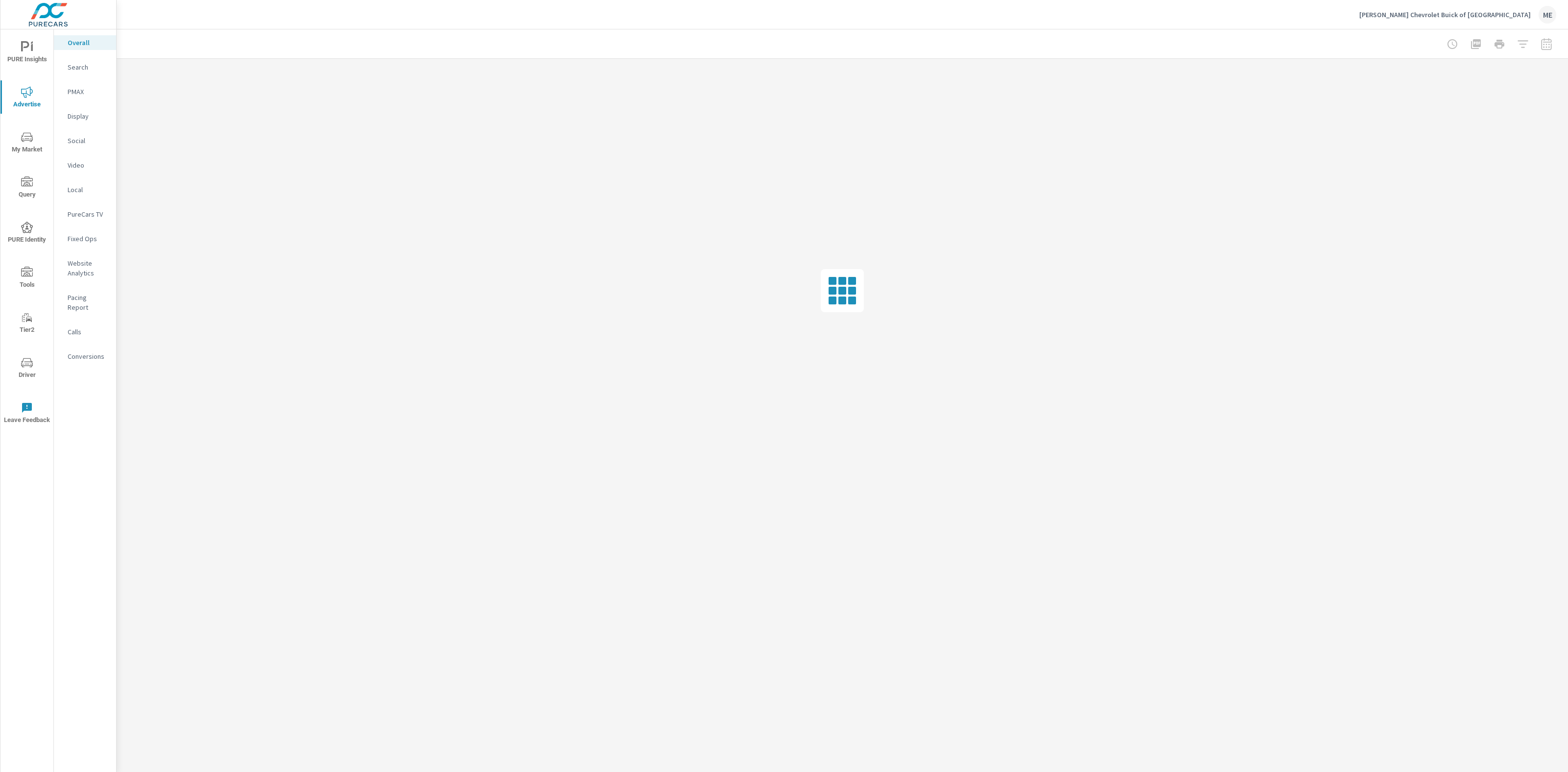
click at [100, 216] on p "PureCars TV" at bounding box center [88, 214] width 41 height 10
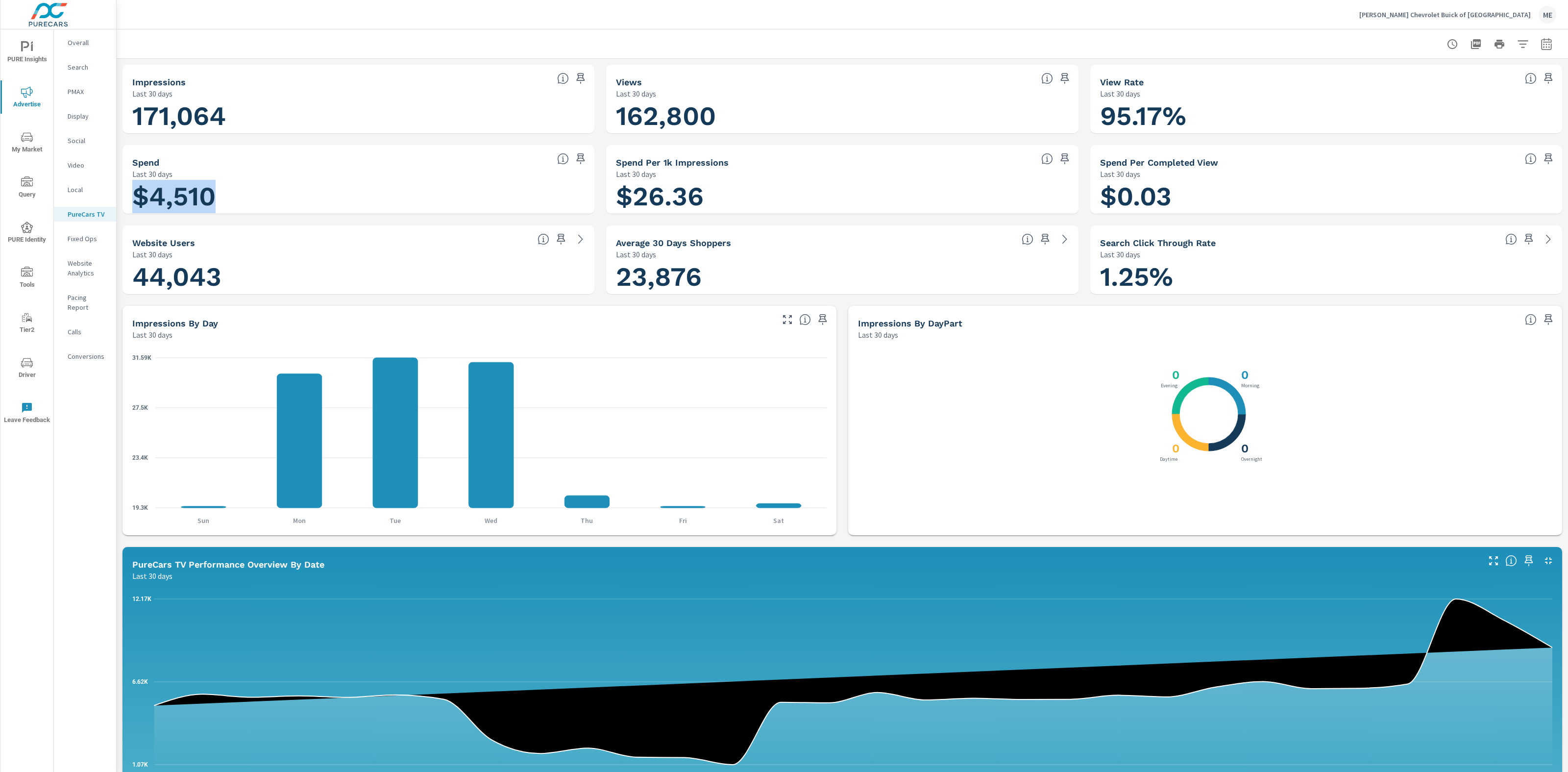
drag, startPoint x: 133, startPoint y: 199, endPoint x: 216, endPoint y: 196, distance: 83.1
click at [216, 196] on h1 "$4,510" at bounding box center [358, 196] width 452 height 33
drag, startPoint x: 620, startPoint y: 200, endPoint x: 731, endPoint y: 199, distance: 111.0
click at [731, 199] on h1 "$26.36" at bounding box center [842, 196] width 452 height 33
click at [1044, 45] on div at bounding box center [843, 44] width 1428 height 29
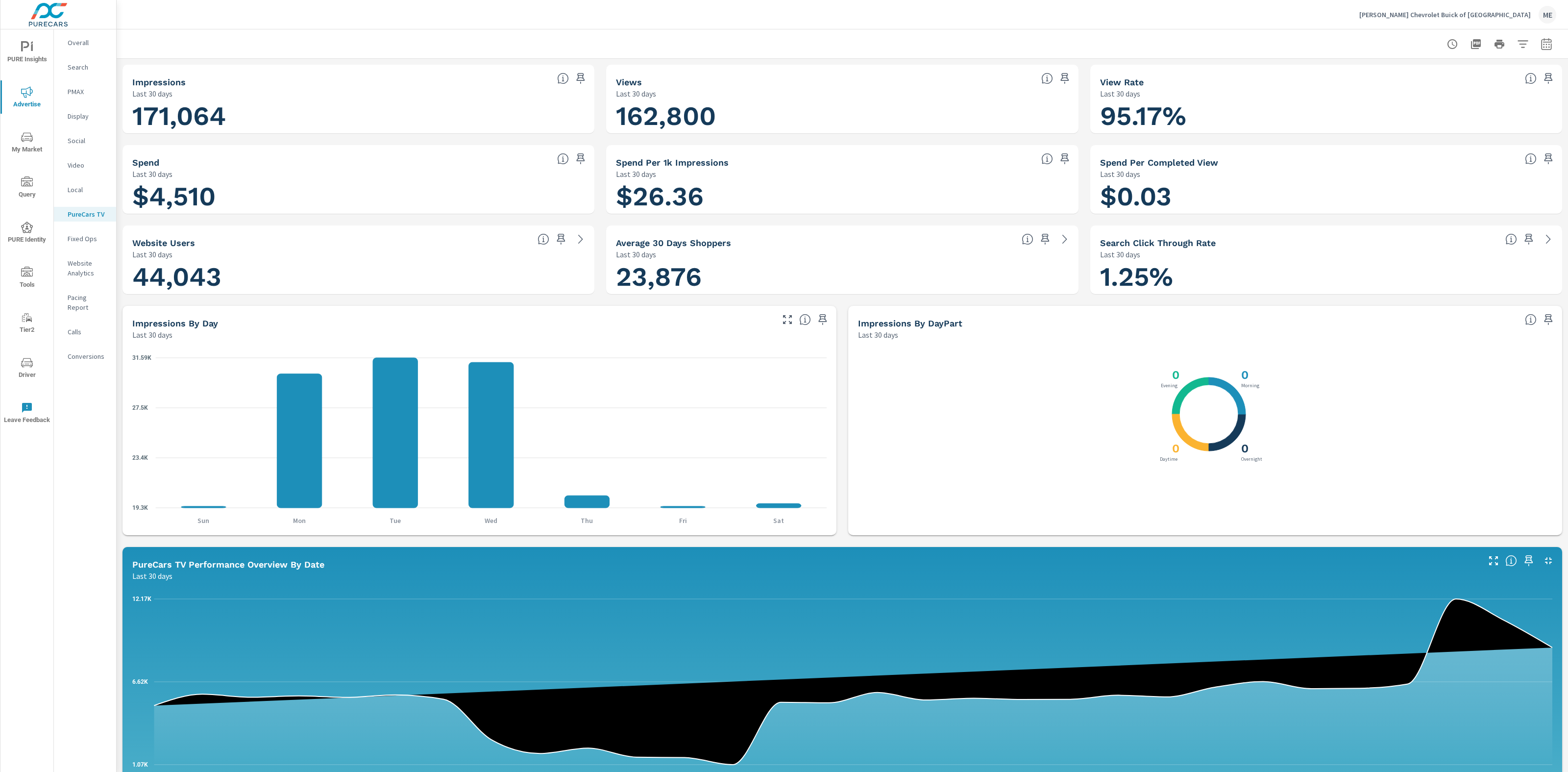
click at [1125, 33] on div at bounding box center [843, 44] width 1428 height 29
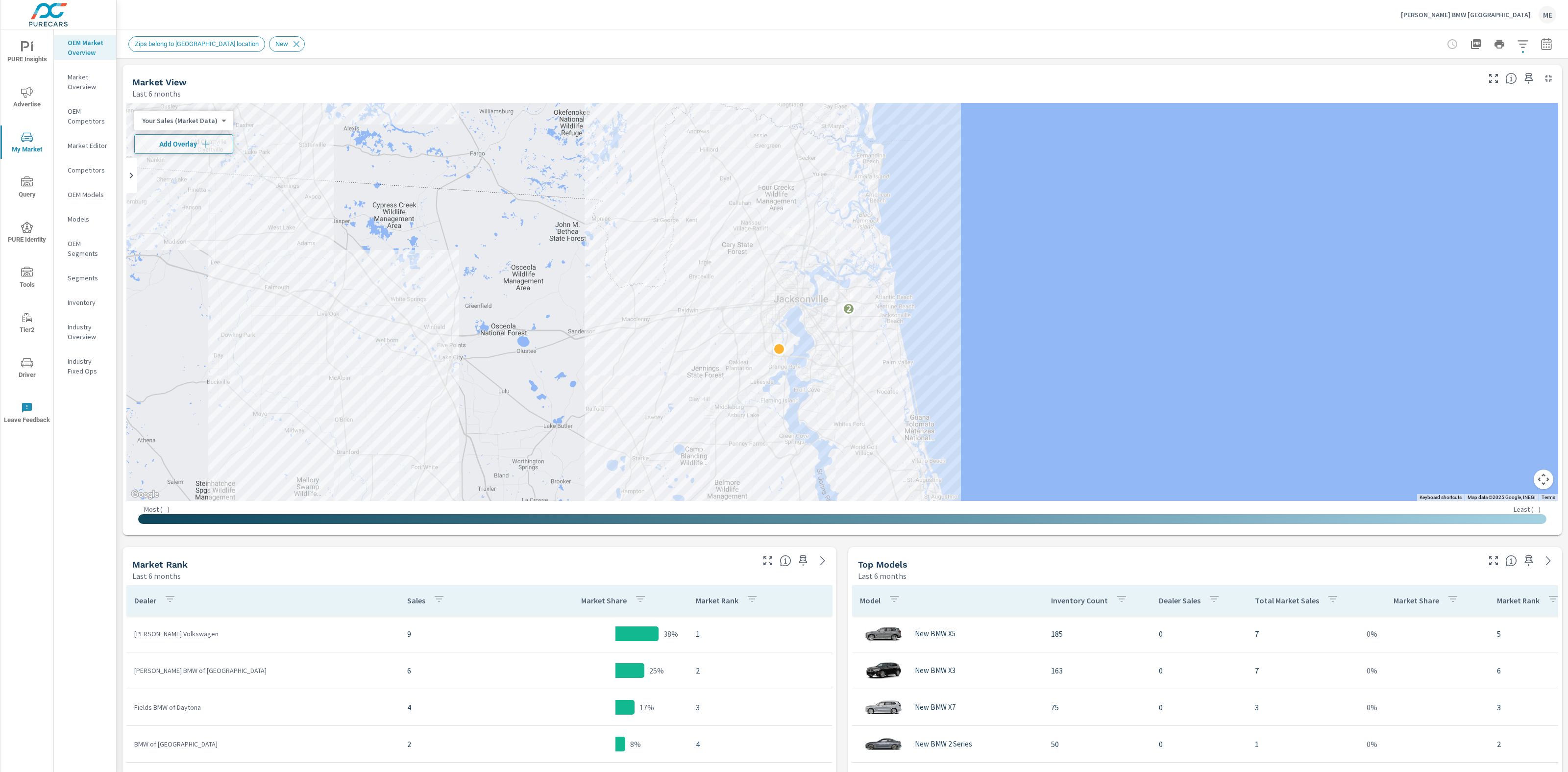
click at [844, 616] on div "Market View Last 6 months ← Move left → Move right ↑ Move up ↓ Move down + Zoom…" at bounding box center [842, 702] width 1452 height 1287
click at [838, 610] on div "Market View Last 6 months ← Move left → Move right ↑ Move up ↓ Move down + Zoom…" at bounding box center [842, 702] width 1452 height 1287
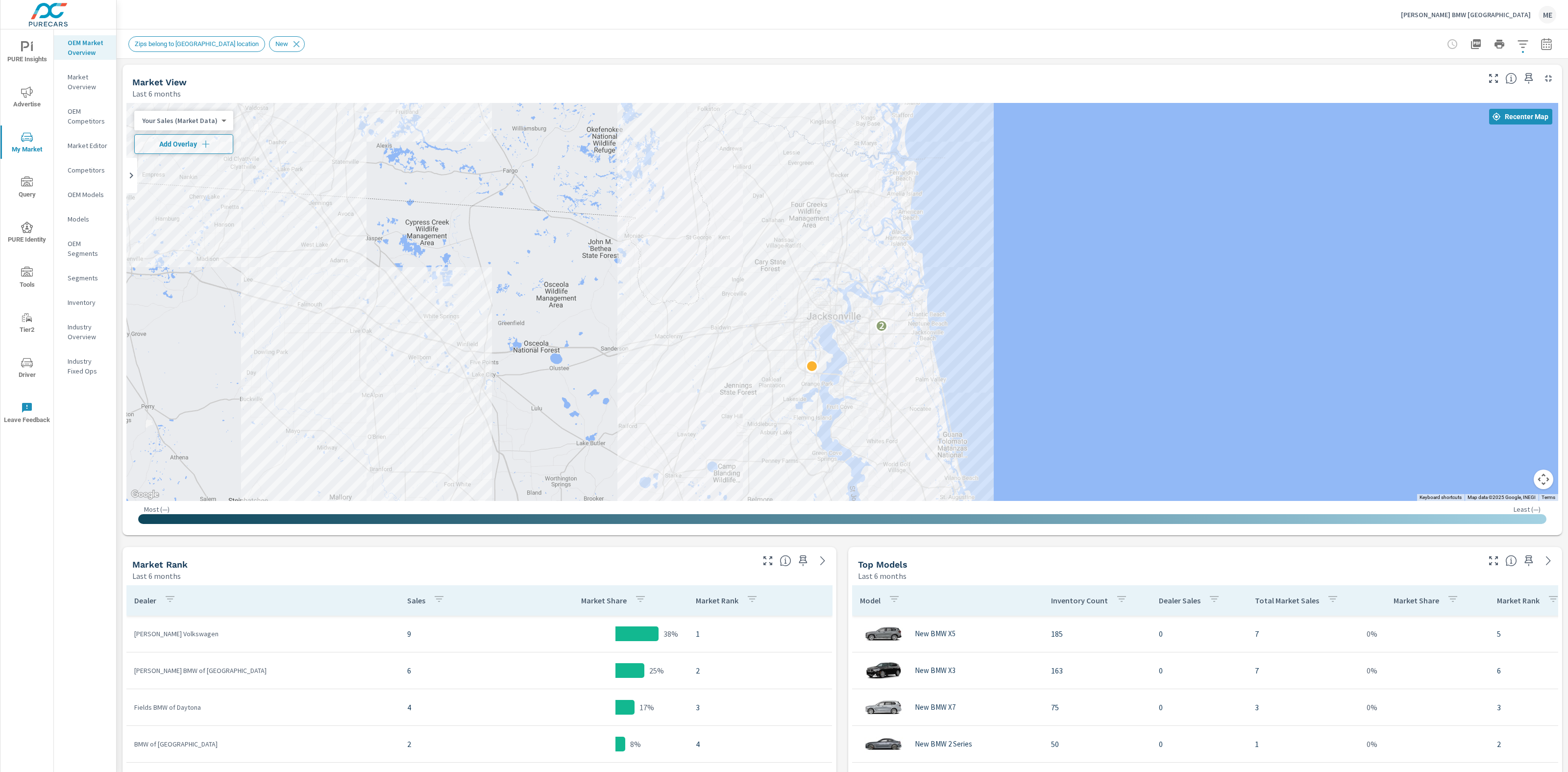
drag, startPoint x: 907, startPoint y: 403, endPoint x: 943, endPoint y: 423, distance: 41.2
click at [943, 423] on div "2" at bounding box center [1502, 672] width 1255 height 706
click at [846, 592] on div "Market View Last 6 months ← Move left → Move right ↑ Move up ↓ Move down + Zoom…" at bounding box center [842, 702] width 1452 height 1287
click at [1528, 51] on button "button" at bounding box center [1523, 44] width 19 height 19
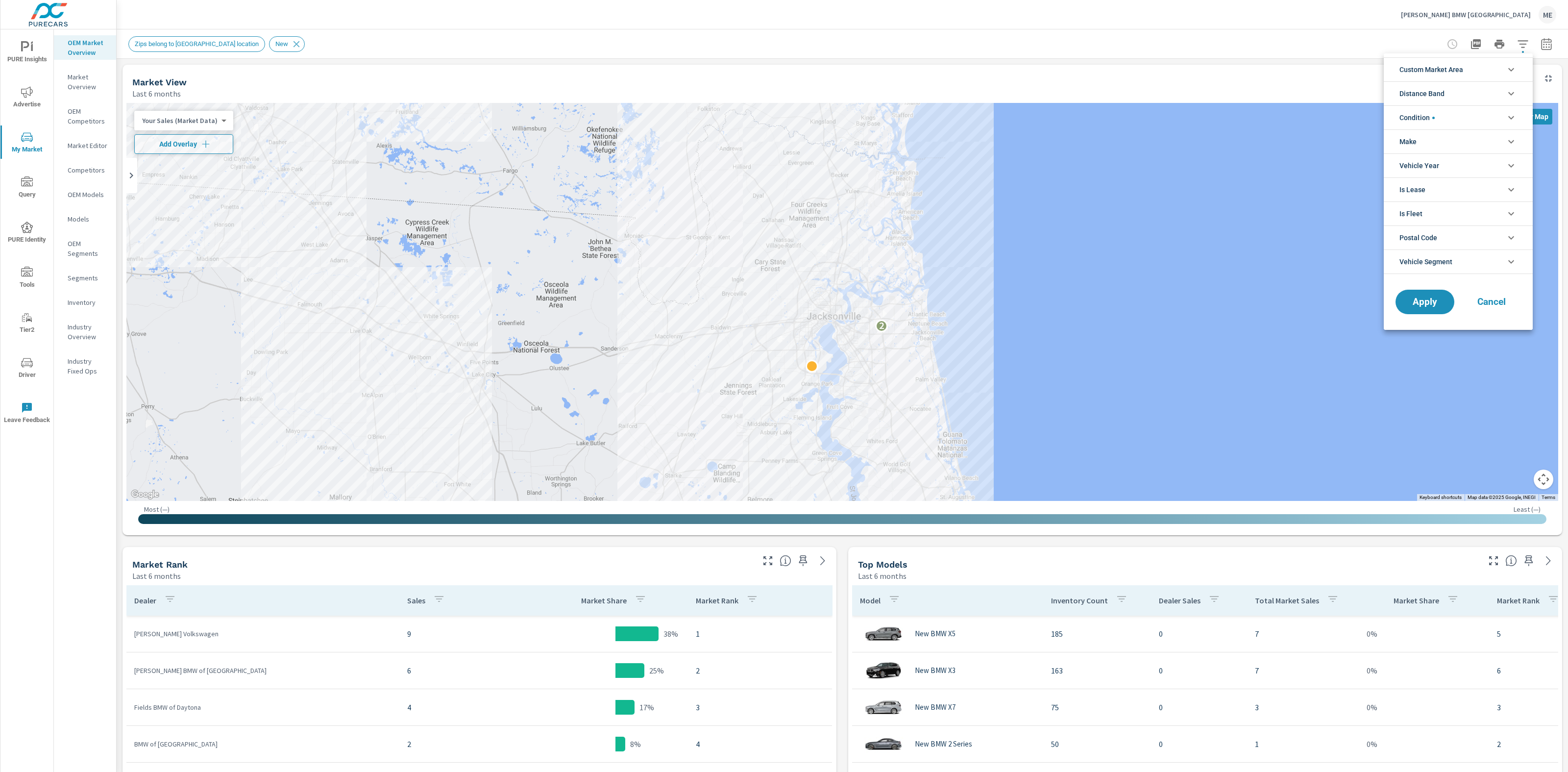
click at [1484, 68] on li "Custom Market Area" at bounding box center [1458, 69] width 149 height 24
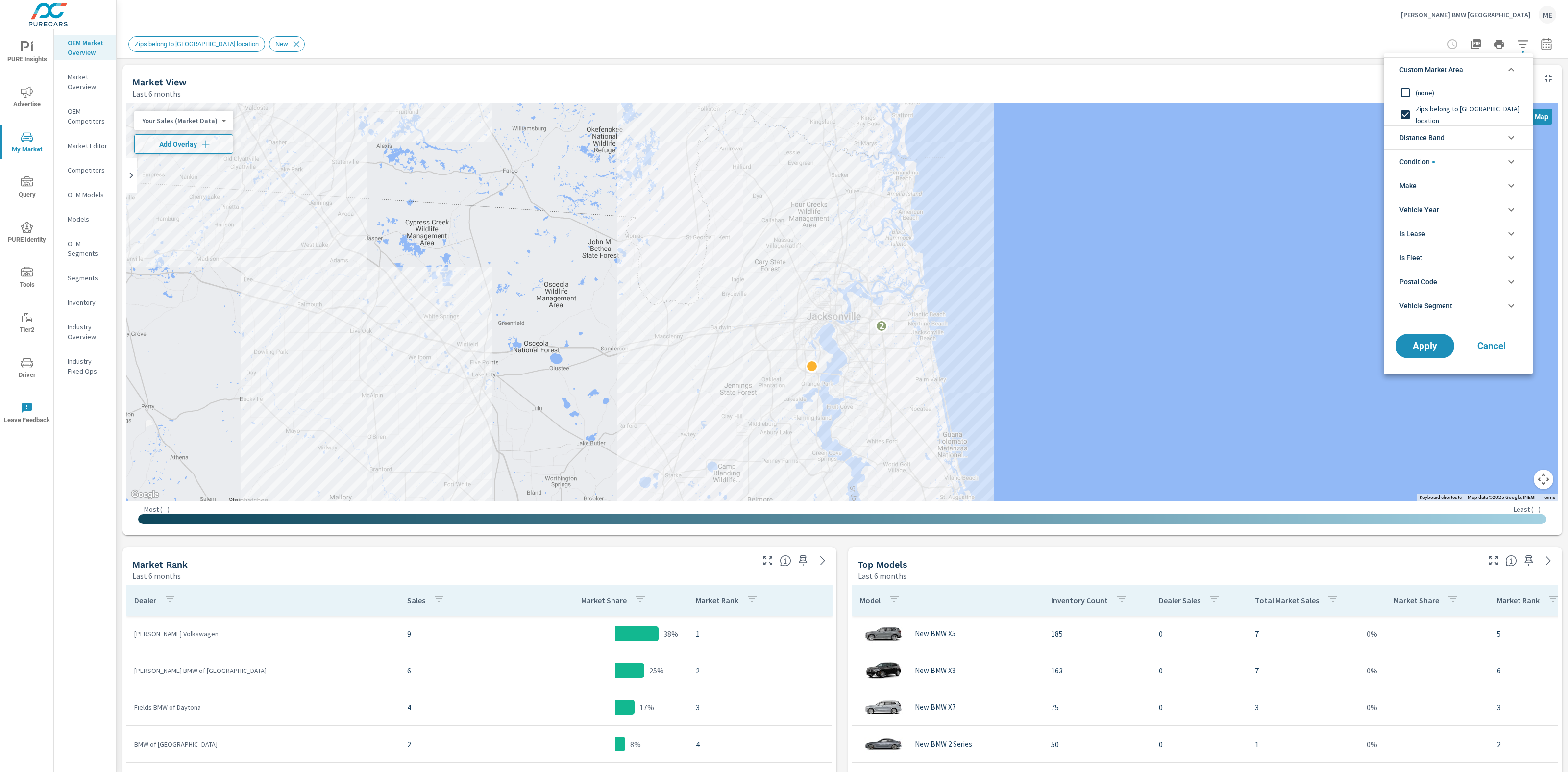
click at [1427, 112] on span "Zips belong to [GEOGRAPHIC_DATA] location" at bounding box center [1469, 115] width 107 height 24
click at [1425, 137] on span "Distance Band" at bounding box center [1422, 138] width 45 height 24
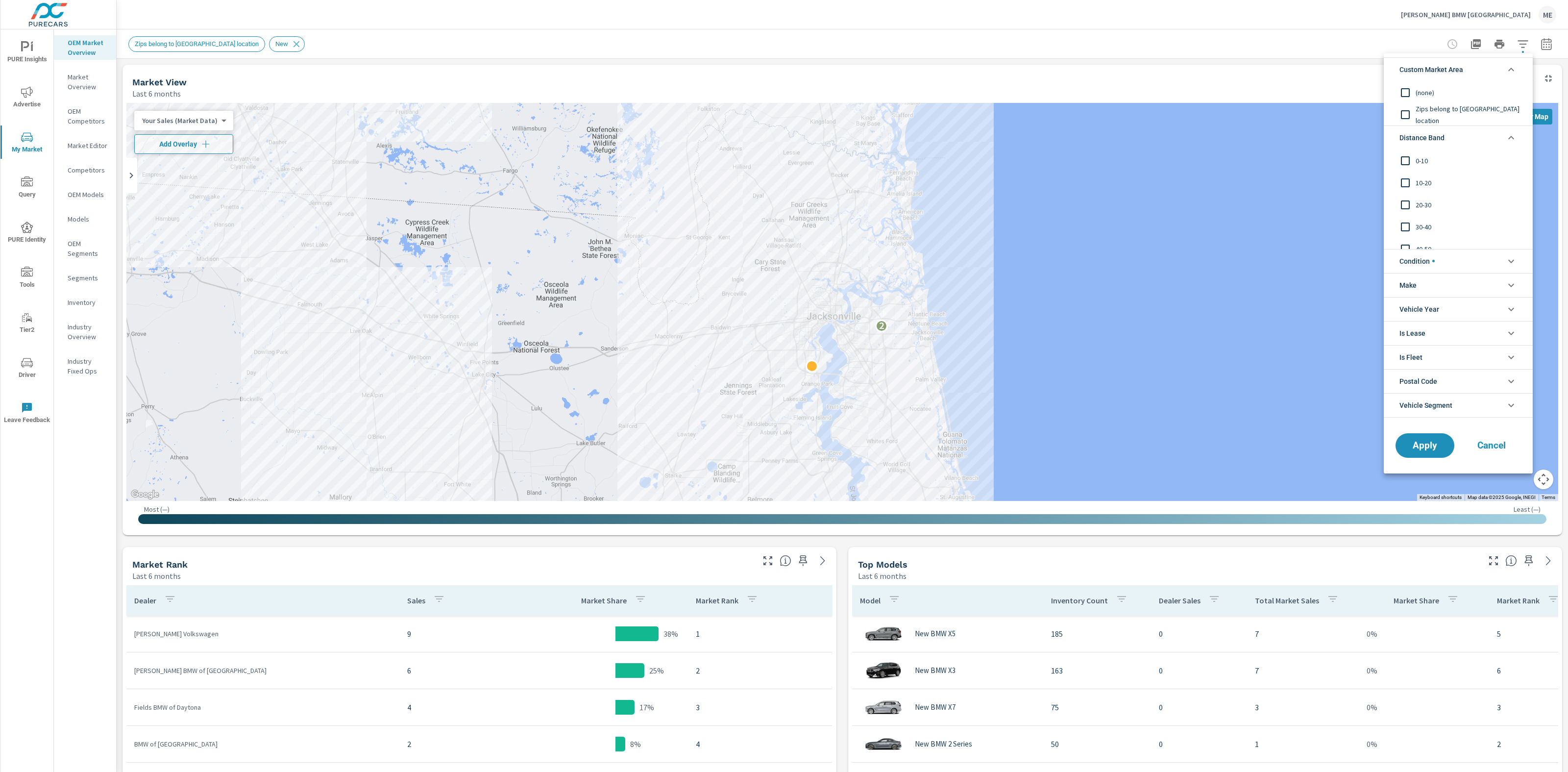
click at [1416, 262] on span "Condition" at bounding box center [1417, 261] width 35 height 24
click at [1430, 348] on li "Make" at bounding box center [1458, 351] width 149 height 24
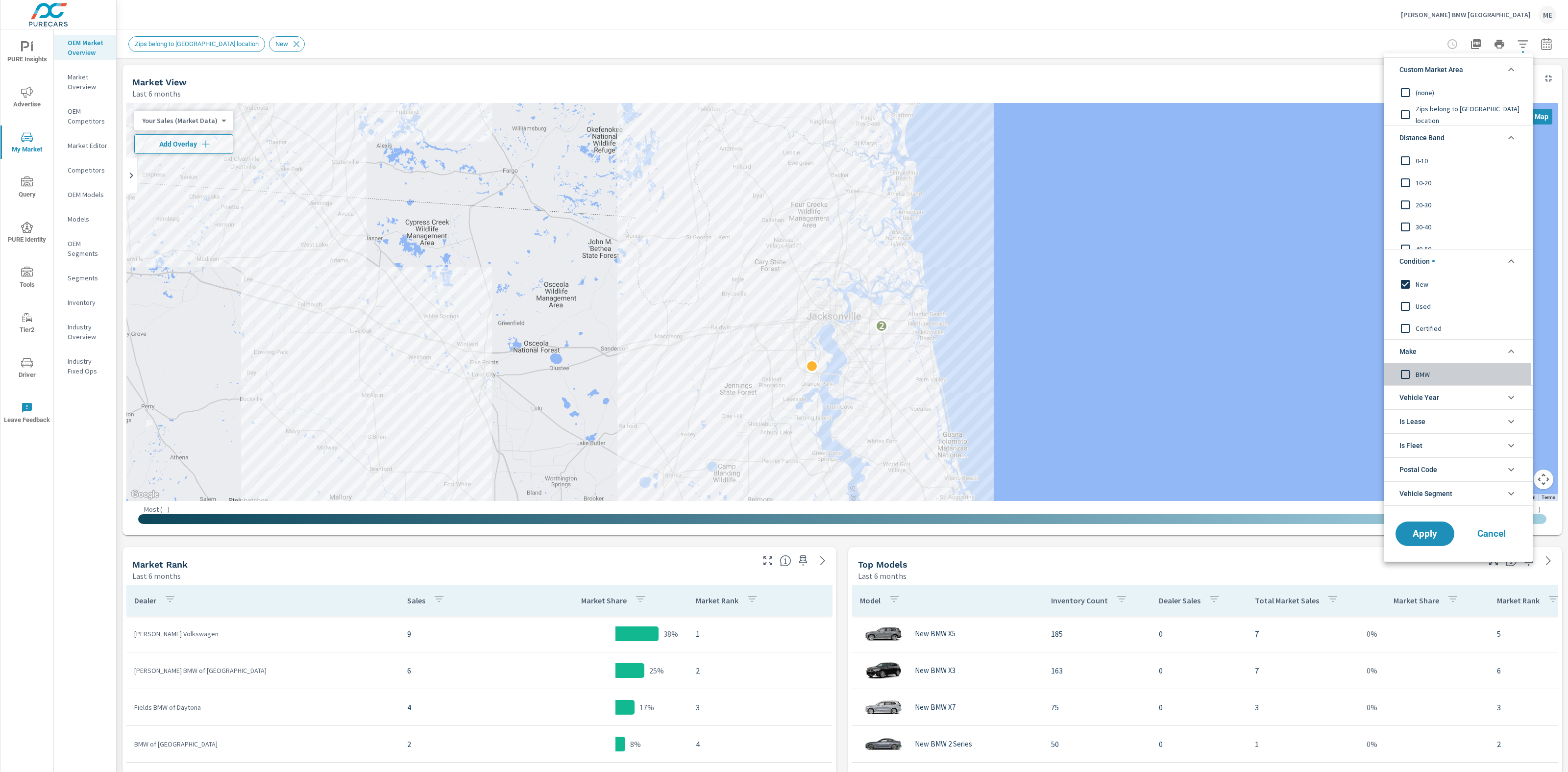
click at [1421, 378] on span "BMW" at bounding box center [1469, 374] width 107 height 12
click at [1441, 542] on button "Apply" at bounding box center [1425, 533] width 61 height 25
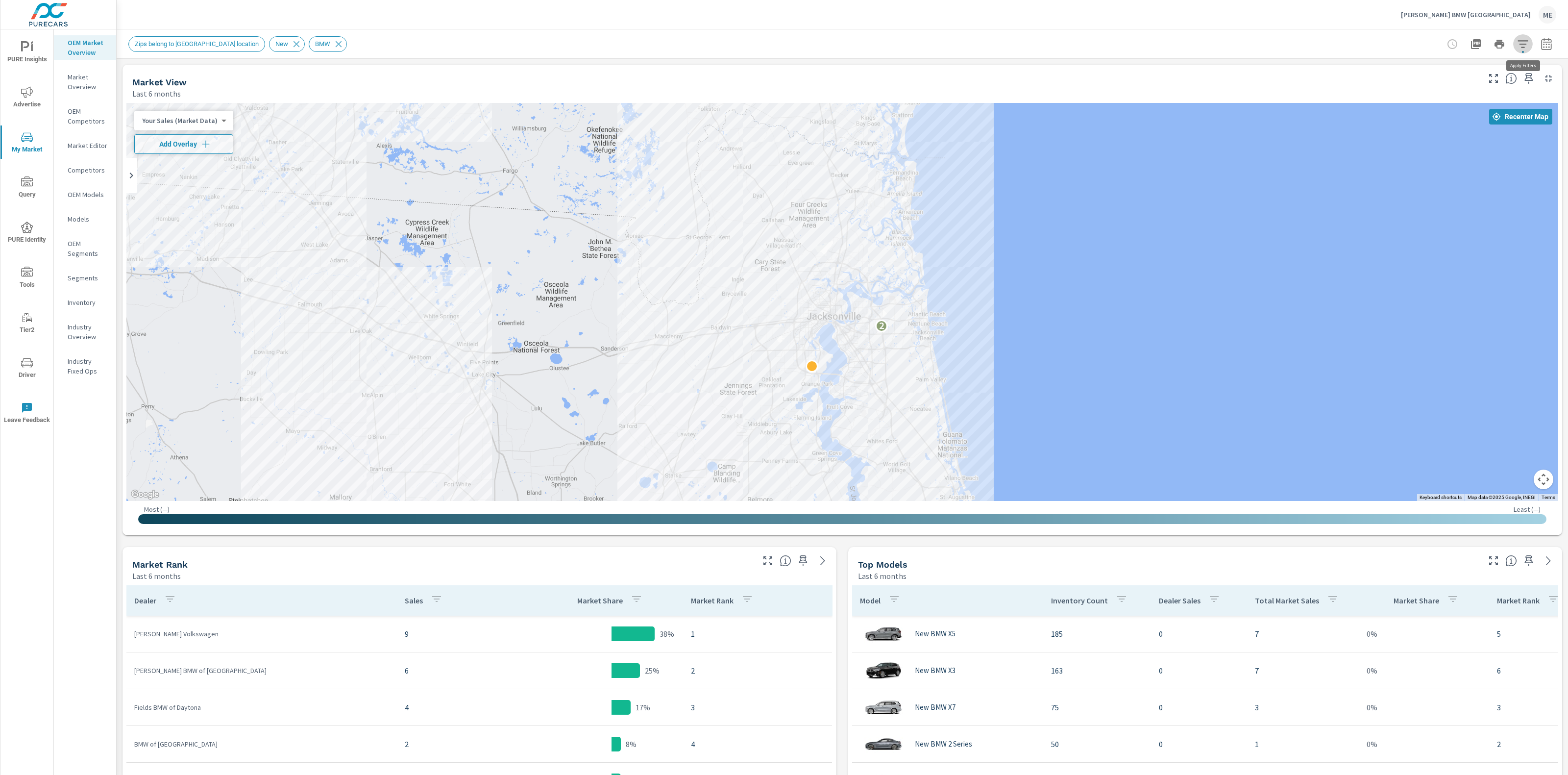
click at [1526, 44] on icon "button" at bounding box center [1523, 44] width 12 height 12
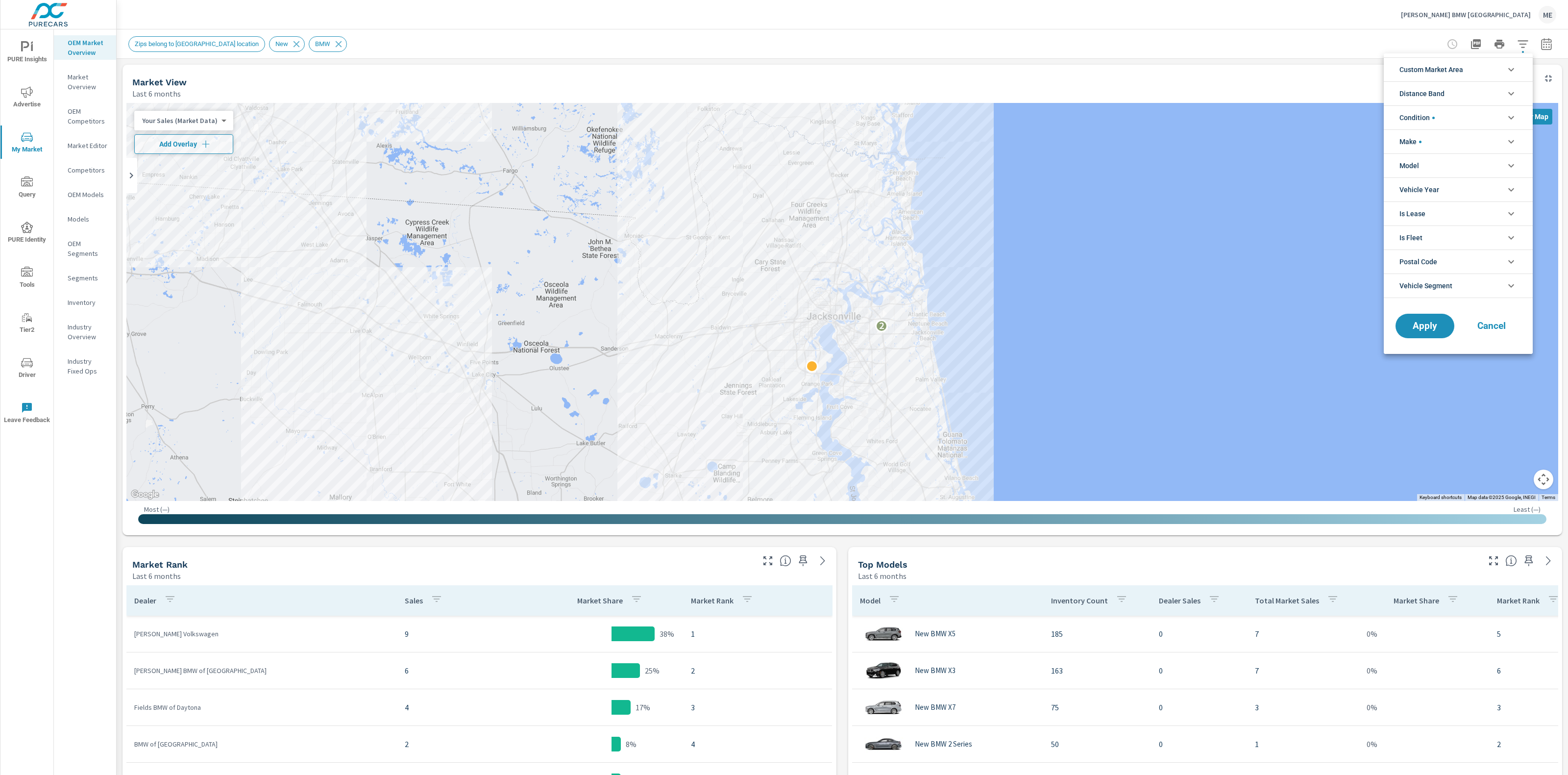
click at [1431, 68] on span "Custom Market Area" at bounding box center [1431, 69] width 64 height 24
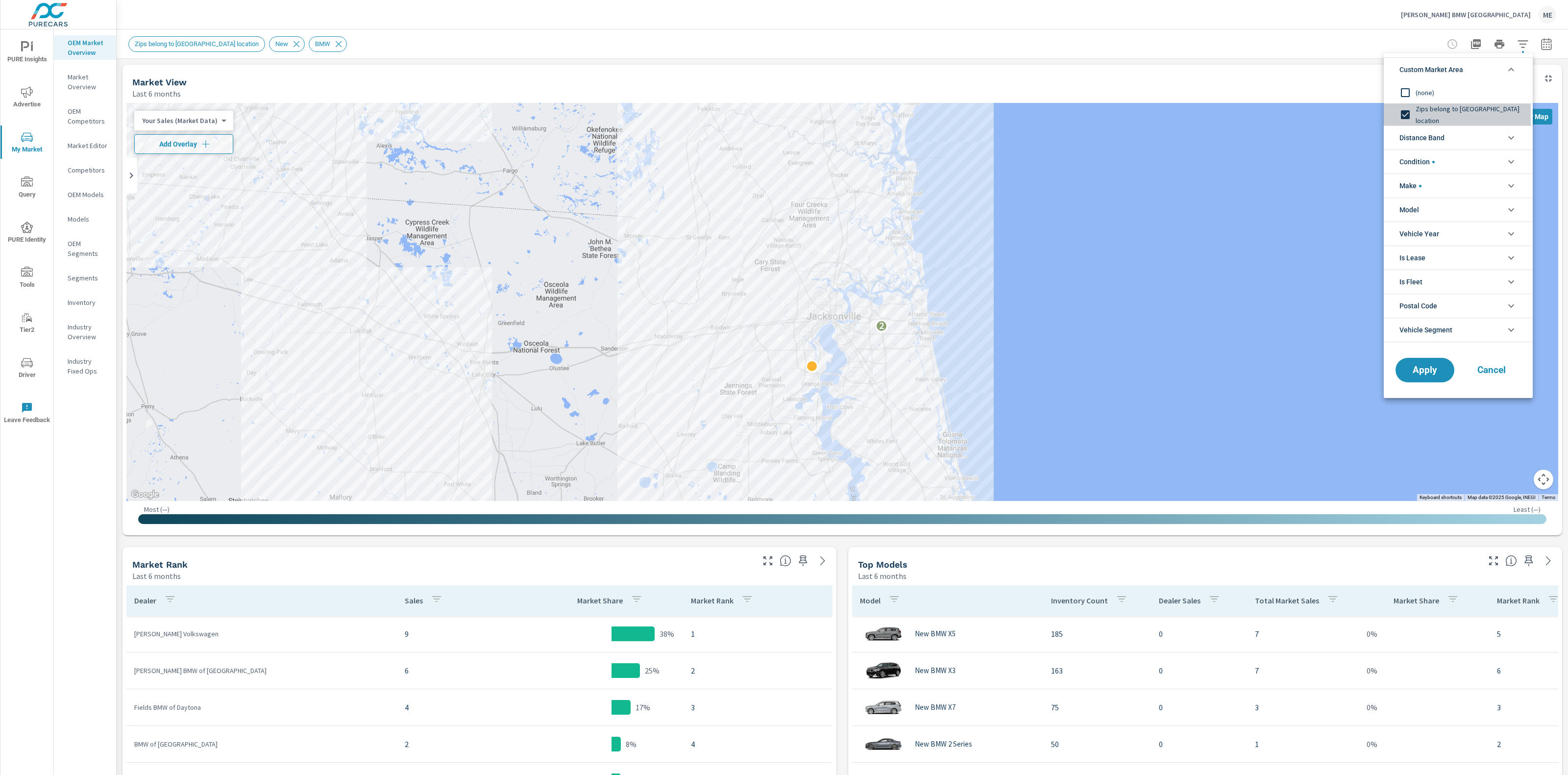
click at [1431, 113] on span "Zips belong to [GEOGRAPHIC_DATA] location" at bounding box center [1469, 115] width 107 height 24
click at [1429, 136] on span "Distance Band" at bounding box center [1422, 138] width 45 height 24
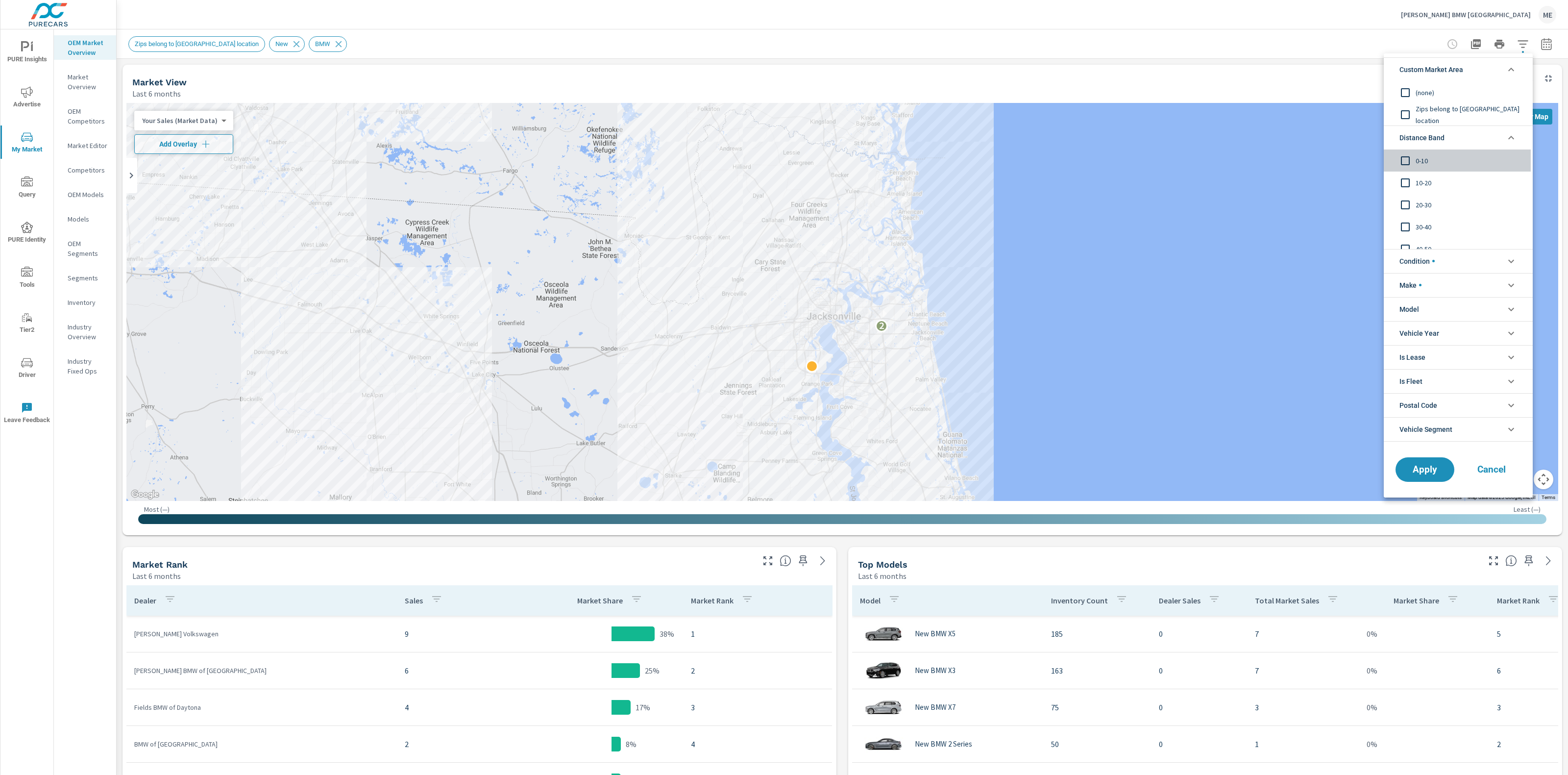
click at [1424, 157] on span "0-10" at bounding box center [1469, 160] width 107 height 12
click at [1422, 179] on span "10-20" at bounding box center [1469, 183] width 107 height 12
click at [1422, 200] on span "20-30" at bounding box center [1469, 204] width 107 height 12
drag, startPoint x: 1431, startPoint y: 475, endPoint x: 1426, endPoint y: 476, distance: 5.1
click at [1431, 474] on span "Apply" at bounding box center [1425, 469] width 40 height 9
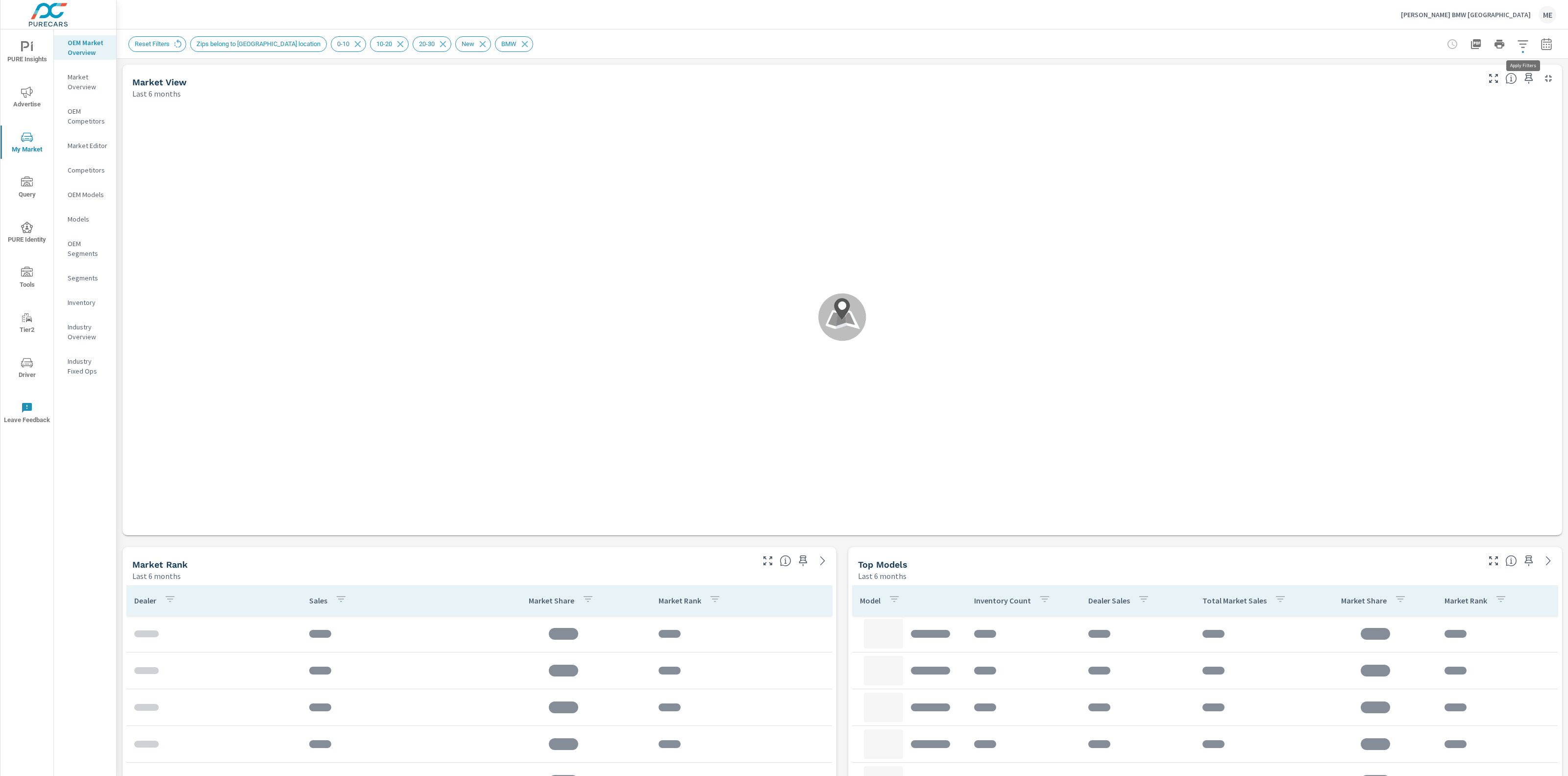
click at [1519, 42] on icon "button" at bounding box center [1523, 44] width 12 height 12
click at [1444, 60] on span "Custom Market Area" at bounding box center [1431, 69] width 64 height 24
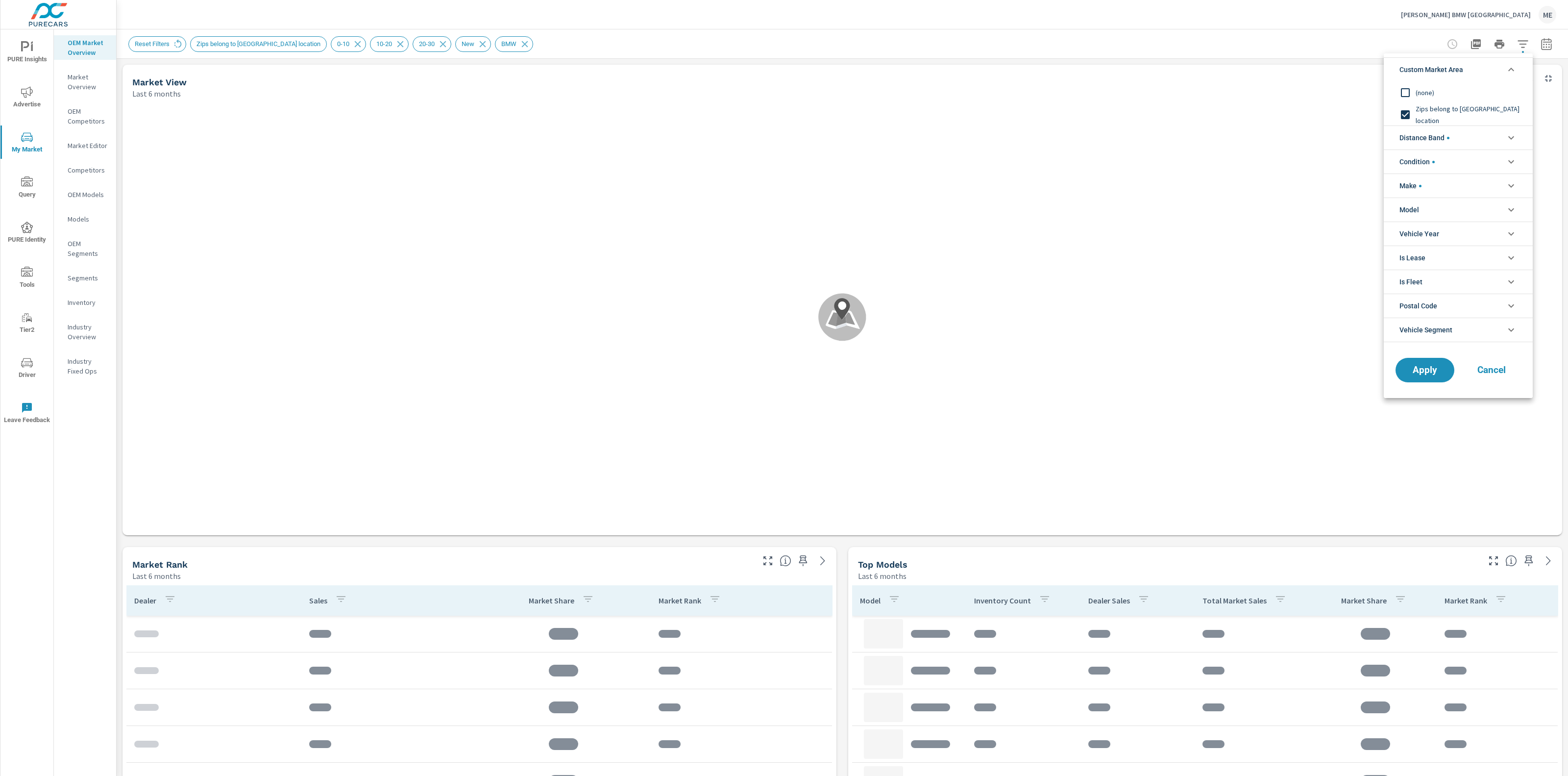
click at [1429, 88] on span "(none)" at bounding box center [1469, 92] width 107 height 12
click at [1434, 133] on span "Distance Band" at bounding box center [1424, 138] width 50 height 24
click at [1422, 474] on span "Apply" at bounding box center [1425, 469] width 40 height 9
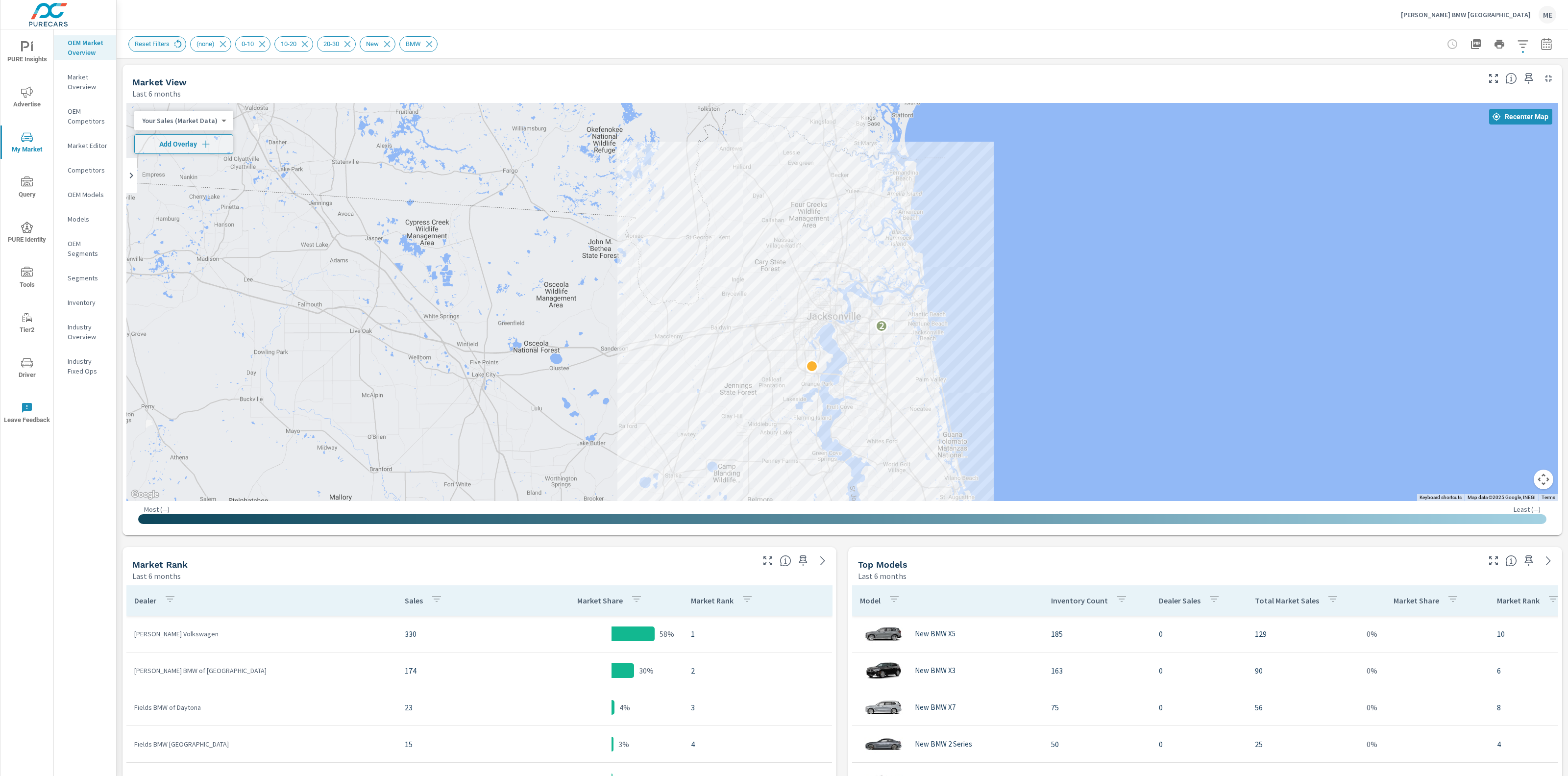
click at [180, 42] on icon at bounding box center [179, 42] width 8 height 8
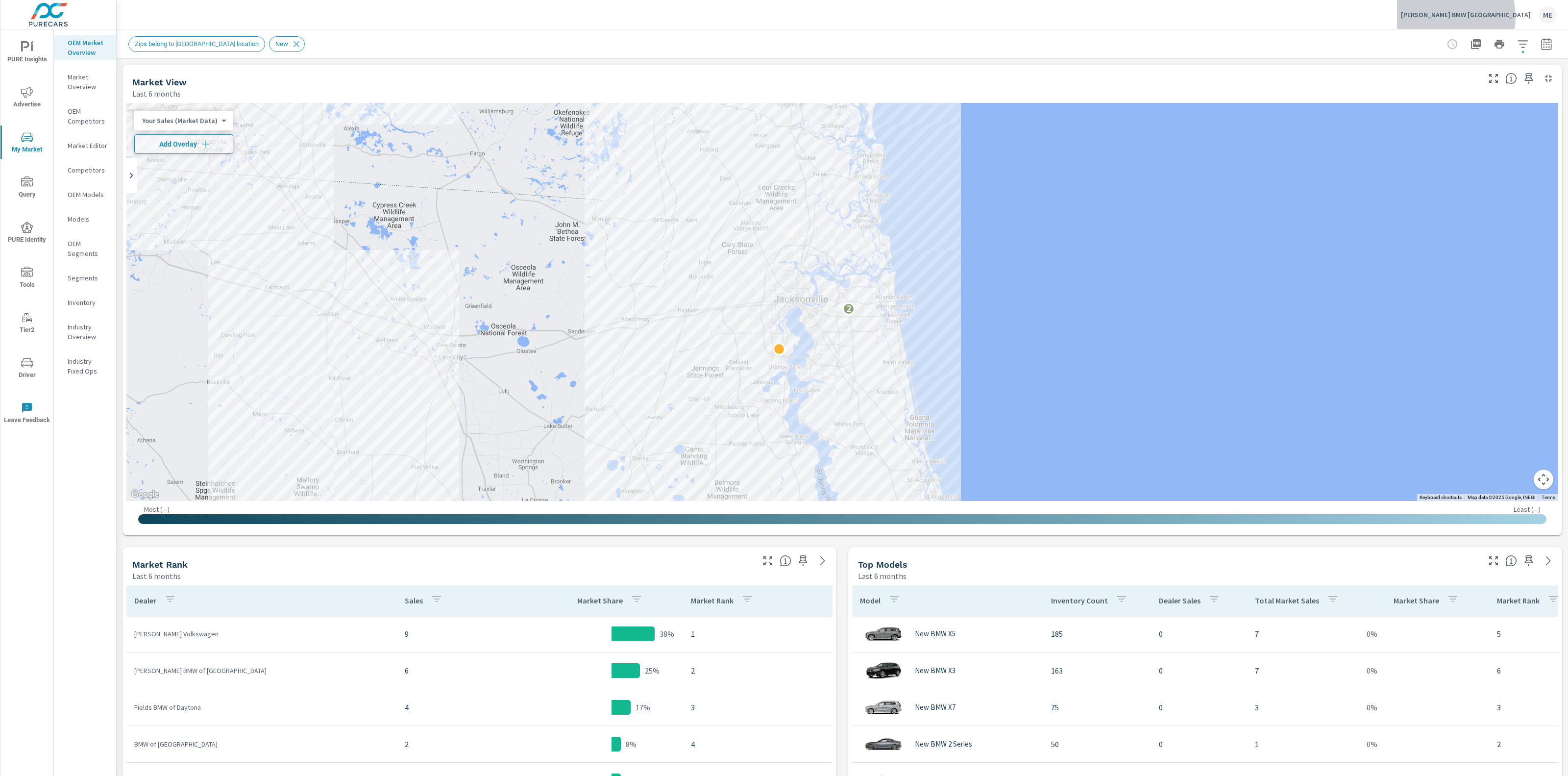
click at [1489, 17] on p "[PERSON_NAME] BMW [GEOGRAPHIC_DATA]" at bounding box center [1466, 14] width 130 height 8
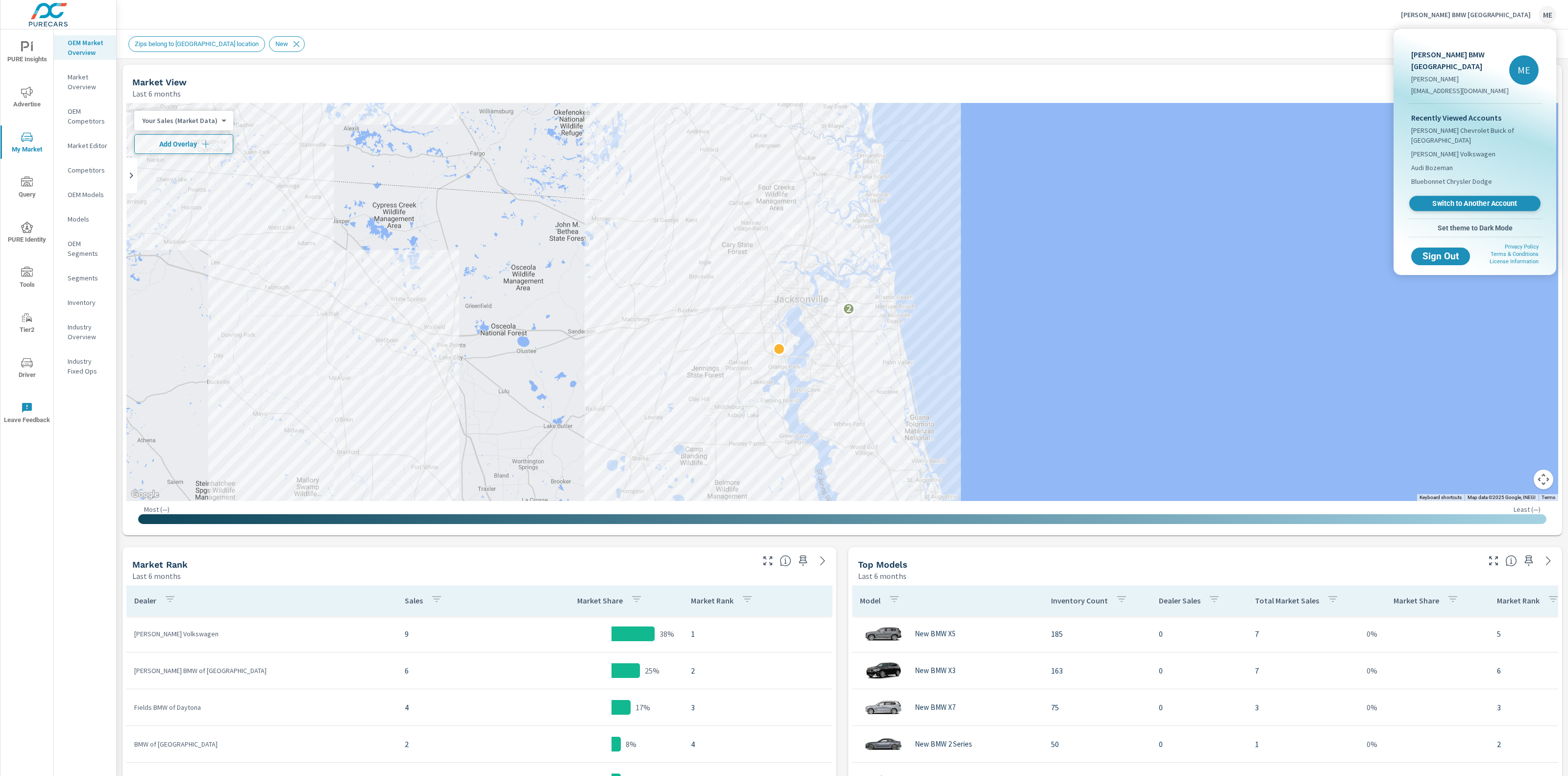
click at [1454, 199] on span "Switch to Another Account" at bounding box center [1475, 203] width 120 height 9
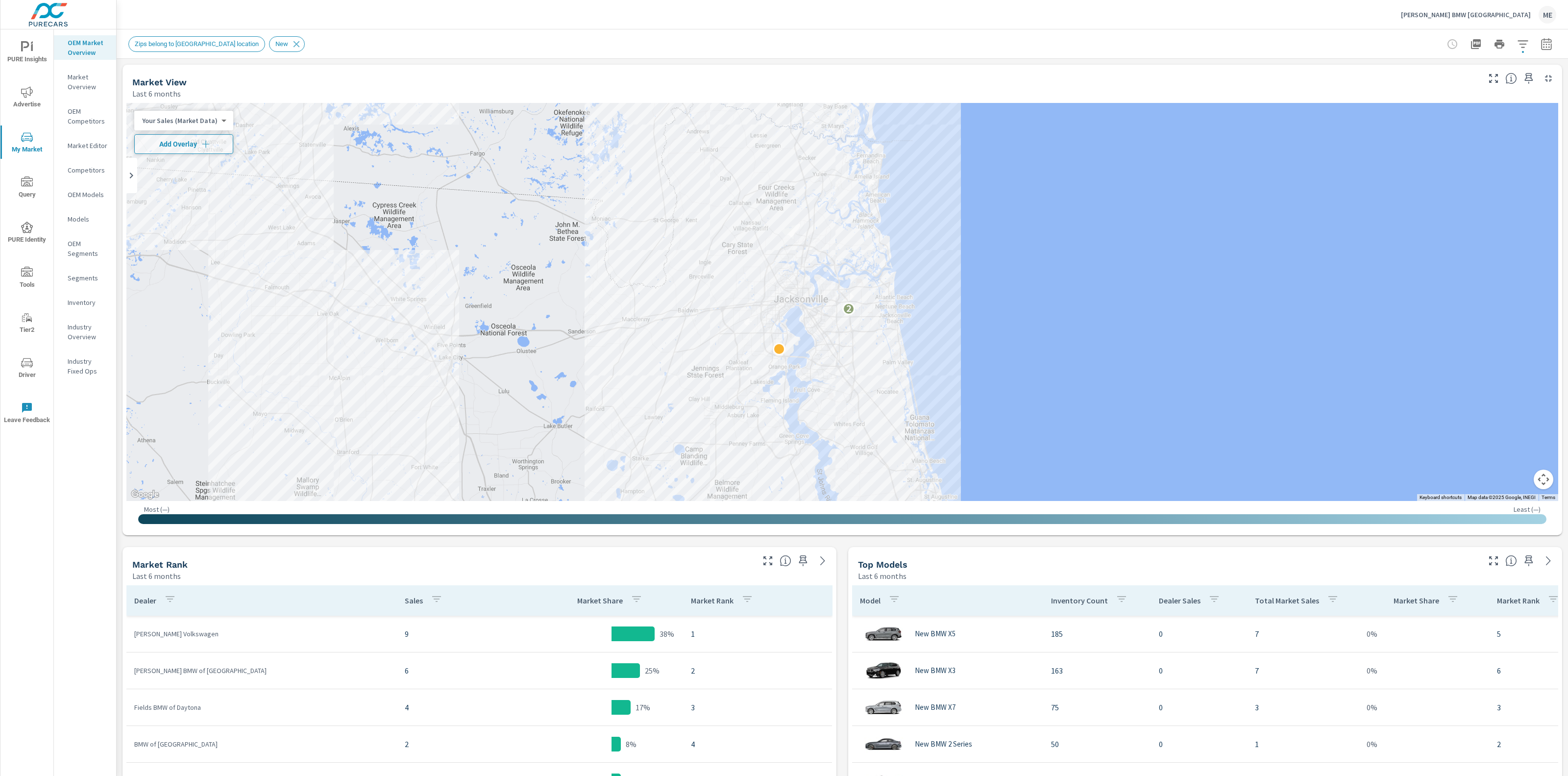
click at [1533, 41] on div at bounding box center [1499, 44] width 114 height 19
click at [1526, 44] on icon "button" at bounding box center [1523, 44] width 12 height 12
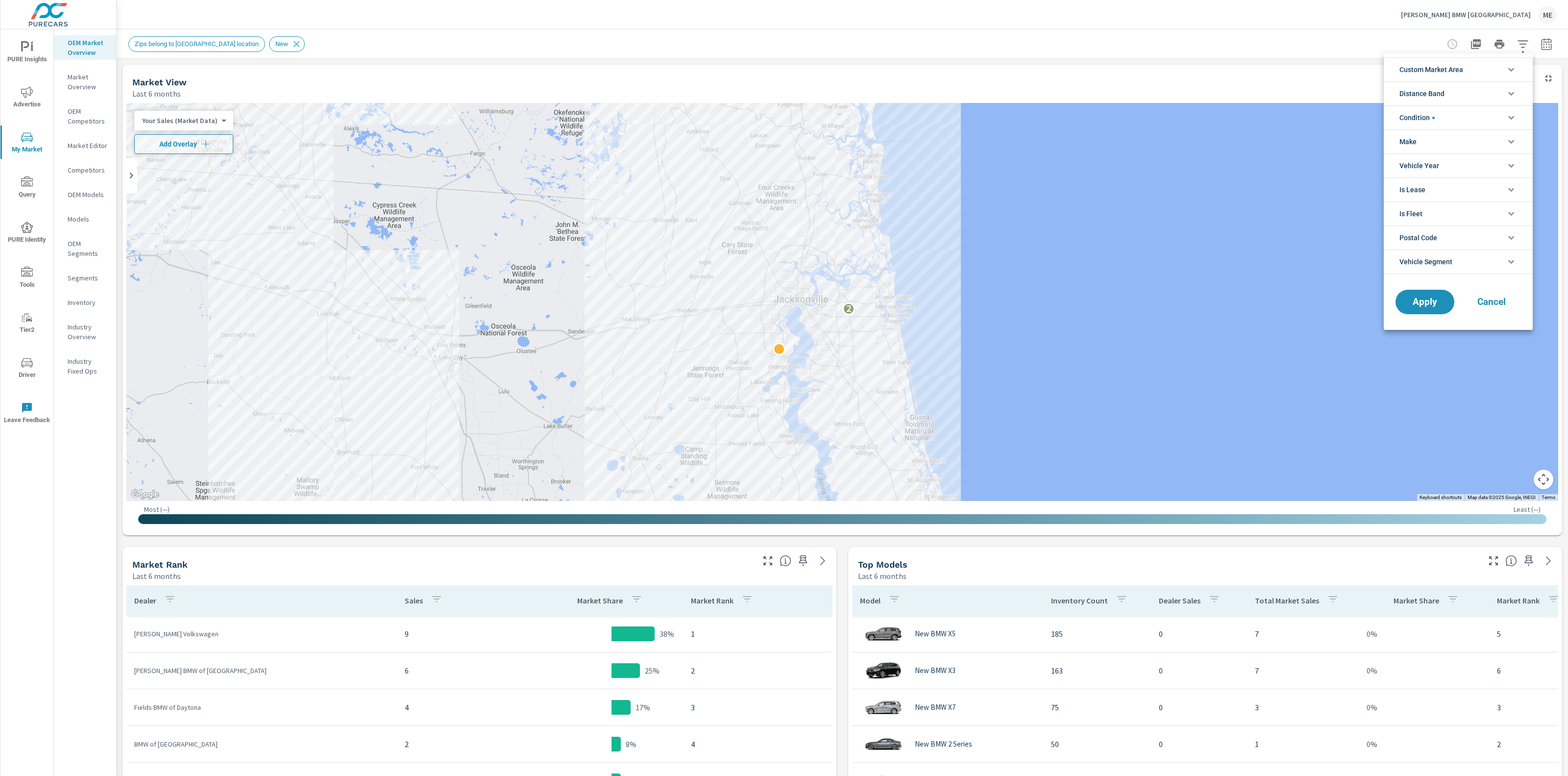
click at [1462, 73] on span "Custom Market Area" at bounding box center [1431, 69] width 64 height 24
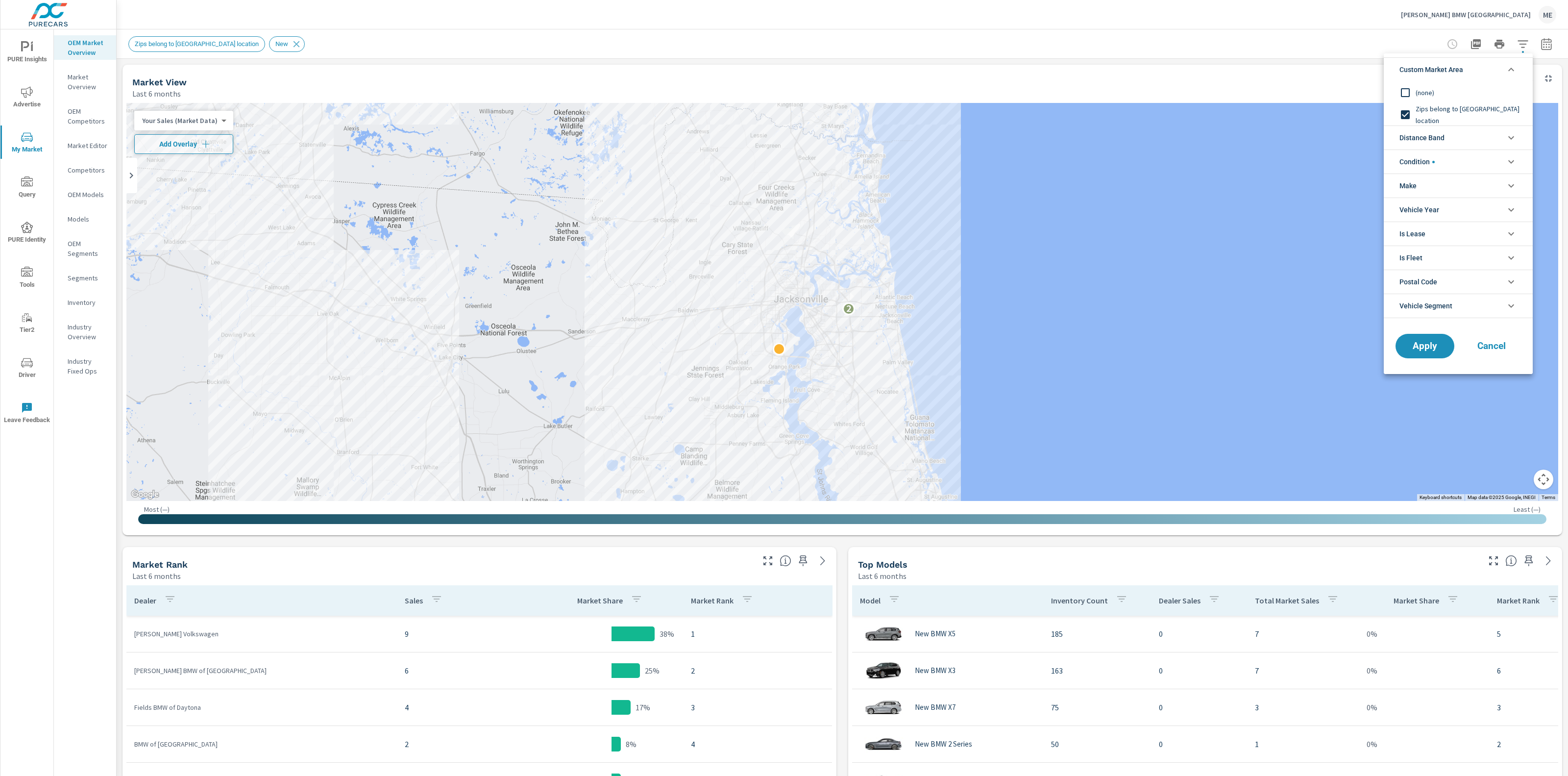
click at [1425, 96] on span "(none)" at bounding box center [1469, 92] width 107 height 12
click at [1425, 114] on span "Zips belong to [GEOGRAPHIC_DATA] location" at bounding box center [1469, 115] width 107 height 24
click at [1427, 96] on span "(none)" at bounding box center [1469, 92] width 107 height 12
click at [1446, 163] on li "Condition" at bounding box center [1458, 161] width 149 height 24
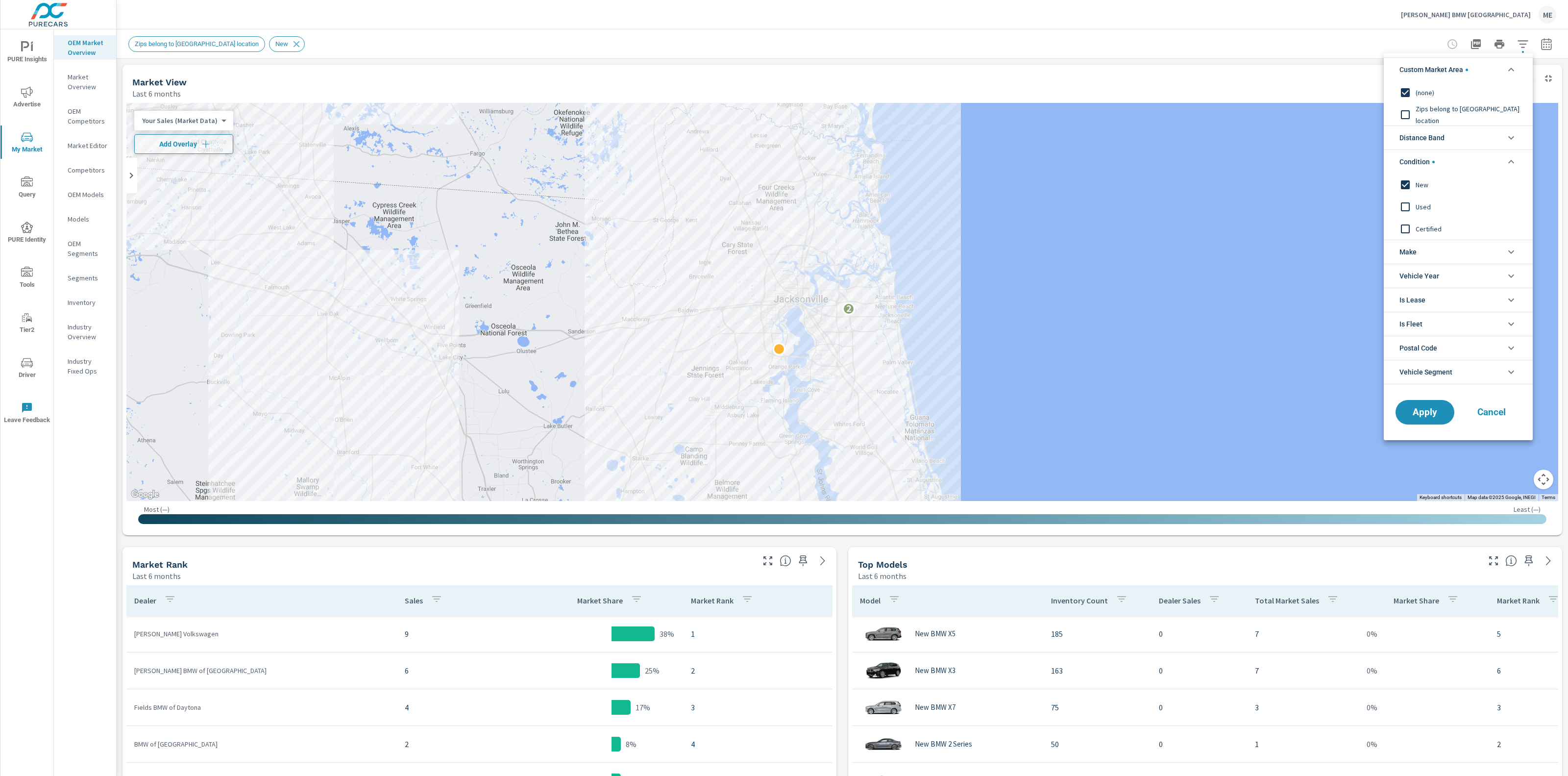
click at [1431, 254] on li "Make" at bounding box center [1458, 251] width 149 height 24
click at [1419, 277] on span "BMW" at bounding box center [1469, 274] width 107 height 12
click at [1420, 435] on span "Apply" at bounding box center [1425, 435] width 40 height 9
